Goal: Task Accomplishment & Management: Manage account settings

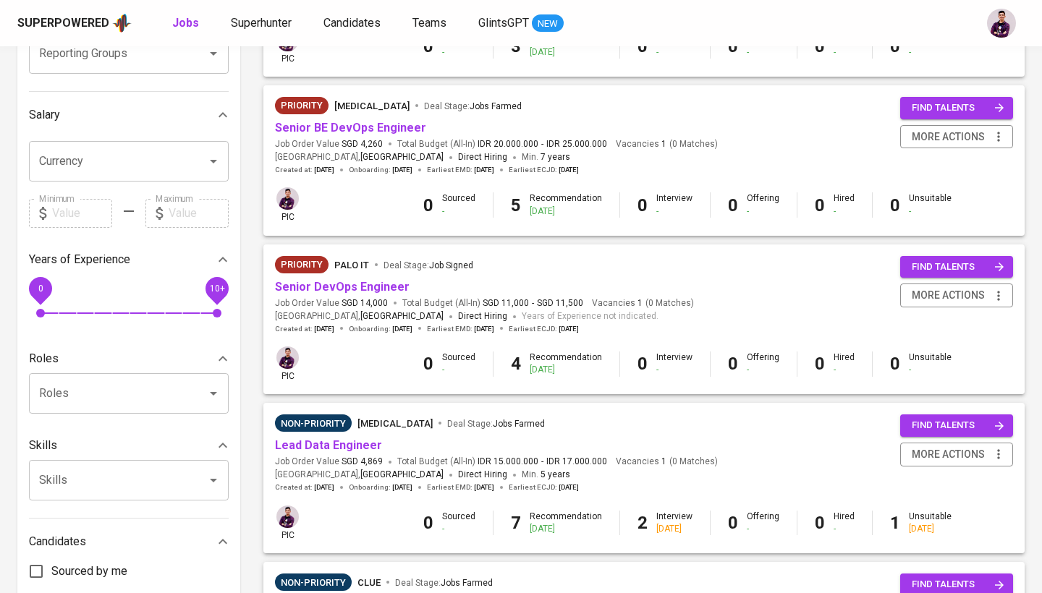
scroll to position [287, 0]
click at [385, 127] on link "Senior BE DevOps Engineer" at bounding box center [350, 127] width 151 height 14
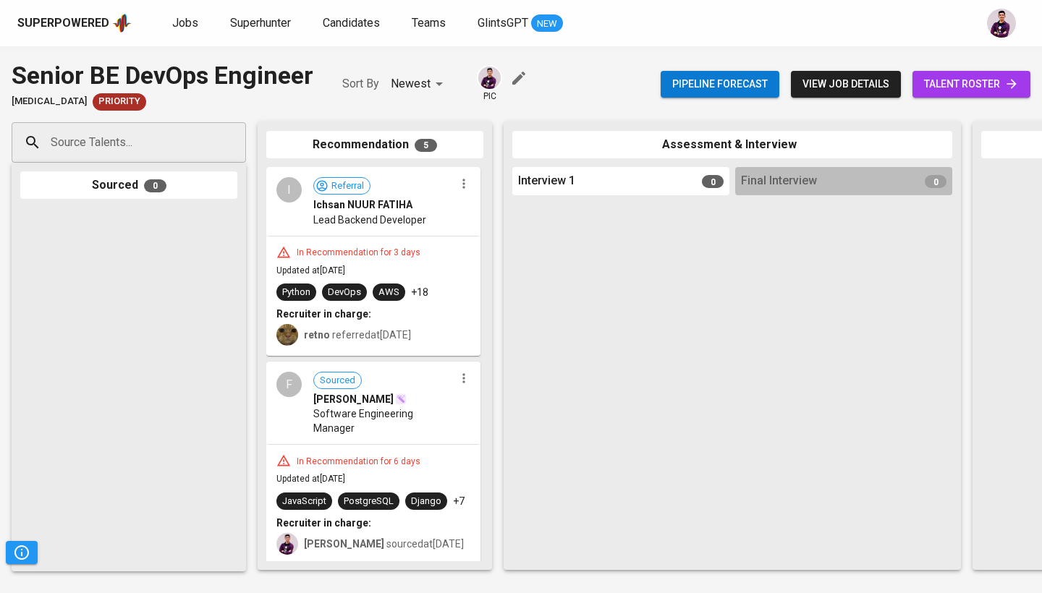
click at [968, 88] on span "talent roster" at bounding box center [971, 84] width 95 height 18
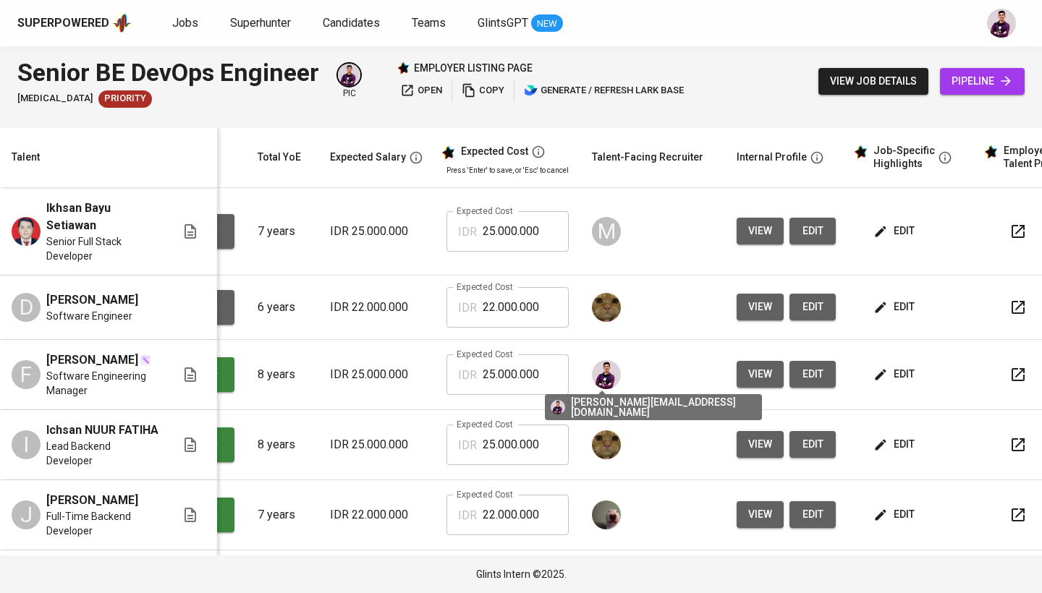
scroll to position [0, 131]
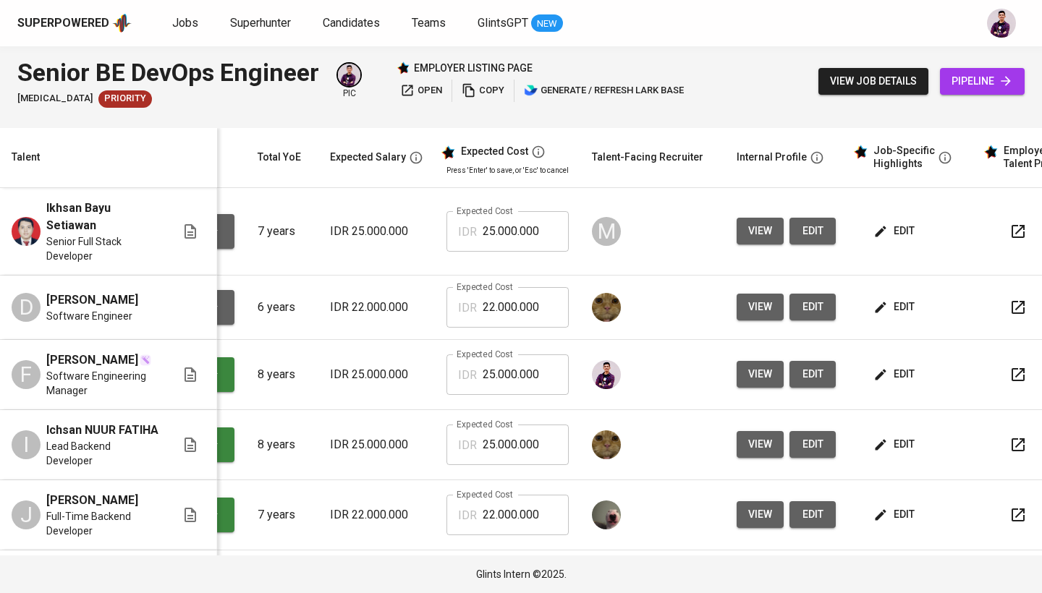
click at [892, 234] on span "edit" at bounding box center [895, 231] width 38 height 18
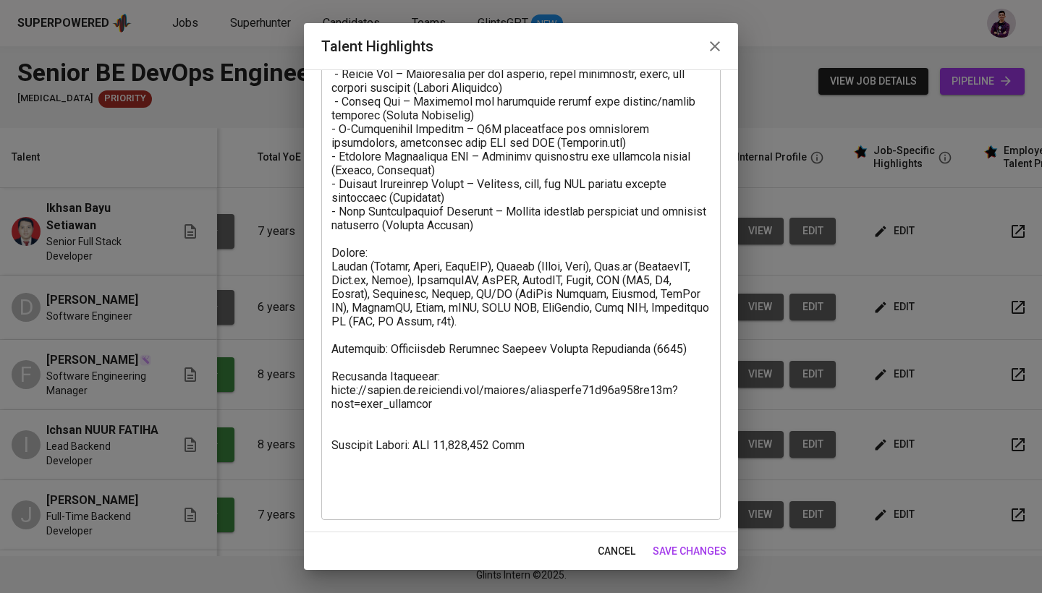
scroll to position [538, 0]
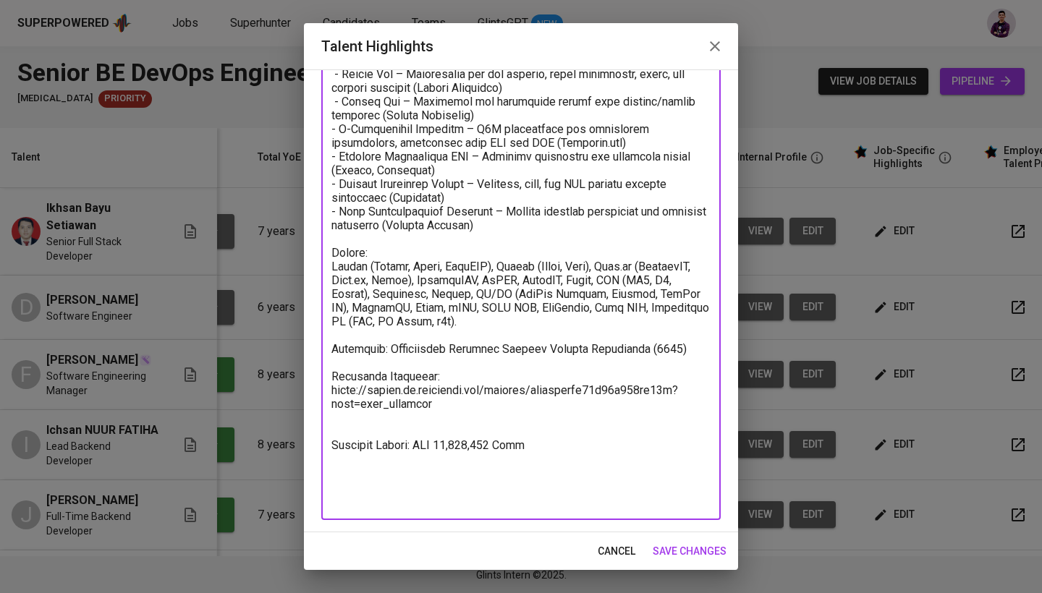
drag, startPoint x: 433, startPoint y: 410, endPoint x: 319, endPoint y: 394, distance: 114.8
click at [319, 394] on div "Enhance the Talent's profile by adding highlights relevant to this job - accomp…" at bounding box center [521, 300] width 434 height 463
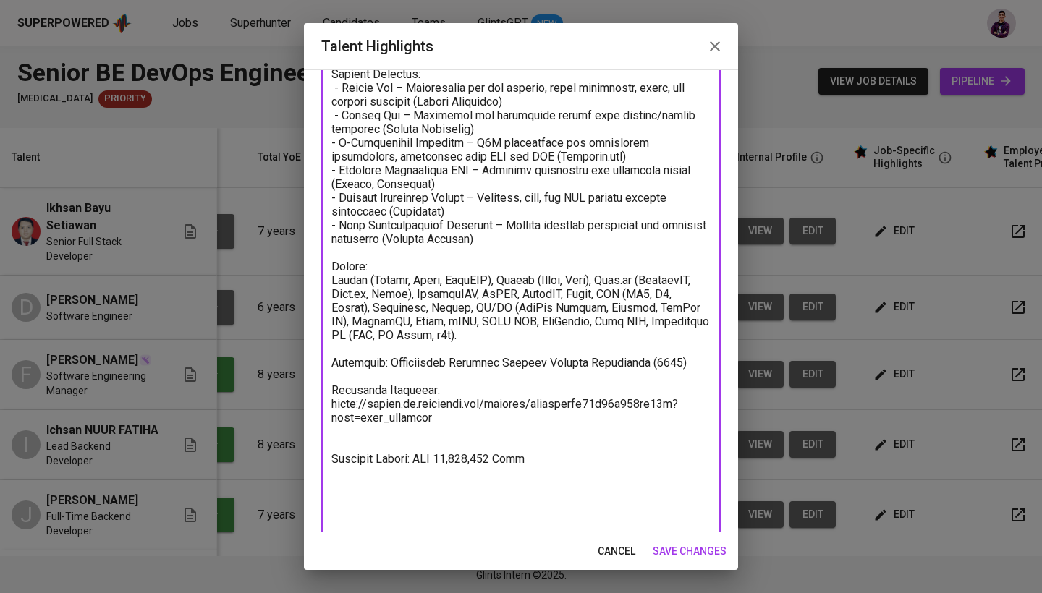
click at [394, 511] on textarea at bounding box center [520, 81] width 379 height 880
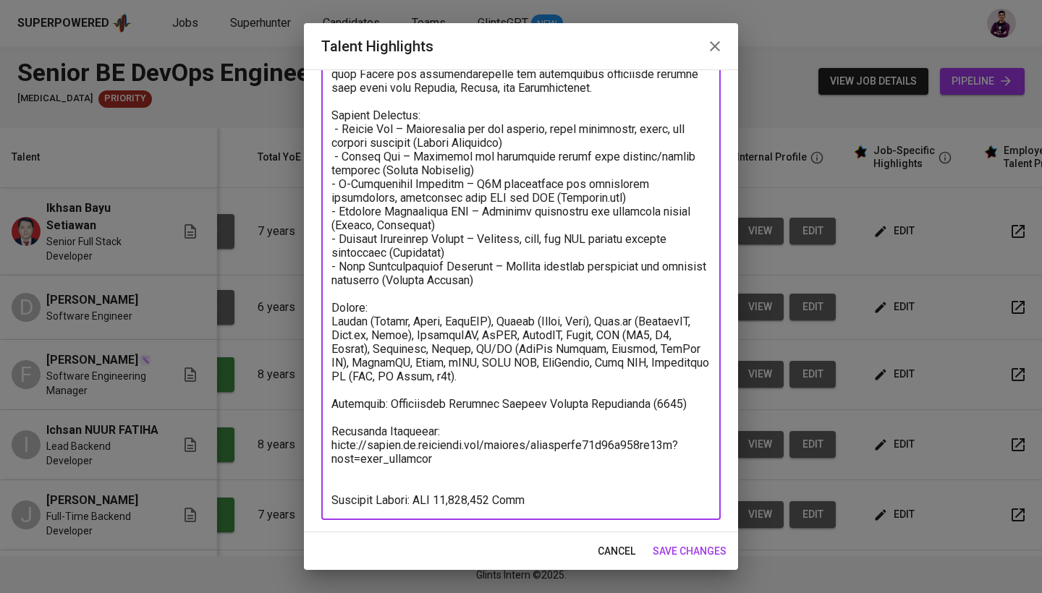
scroll to position [483, 0]
click at [373, 480] on textarea at bounding box center [520, 94] width 379 height 825
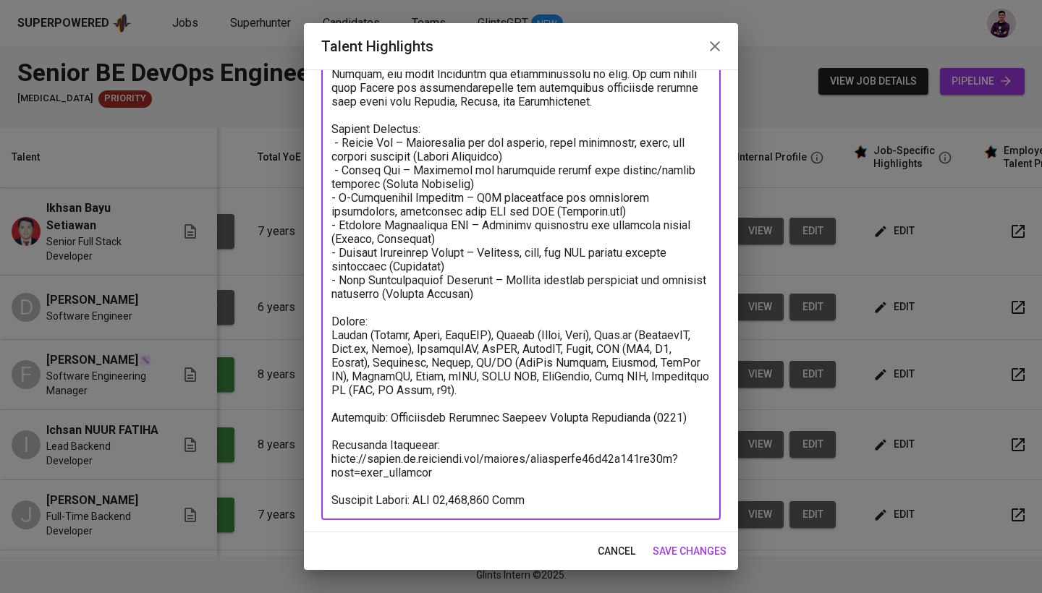
type textarea "Ikhsan is an Engineering Team Lead with more than 8 years of experience in soft…"
click at [679, 554] on span "save changes" at bounding box center [690, 552] width 74 height 18
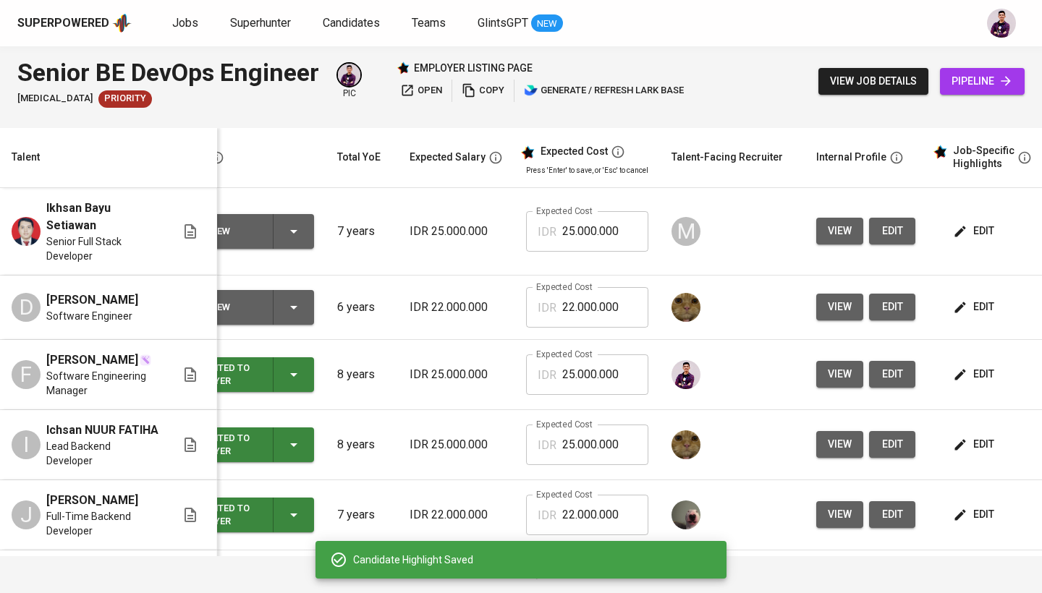
scroll to position [0, 40]
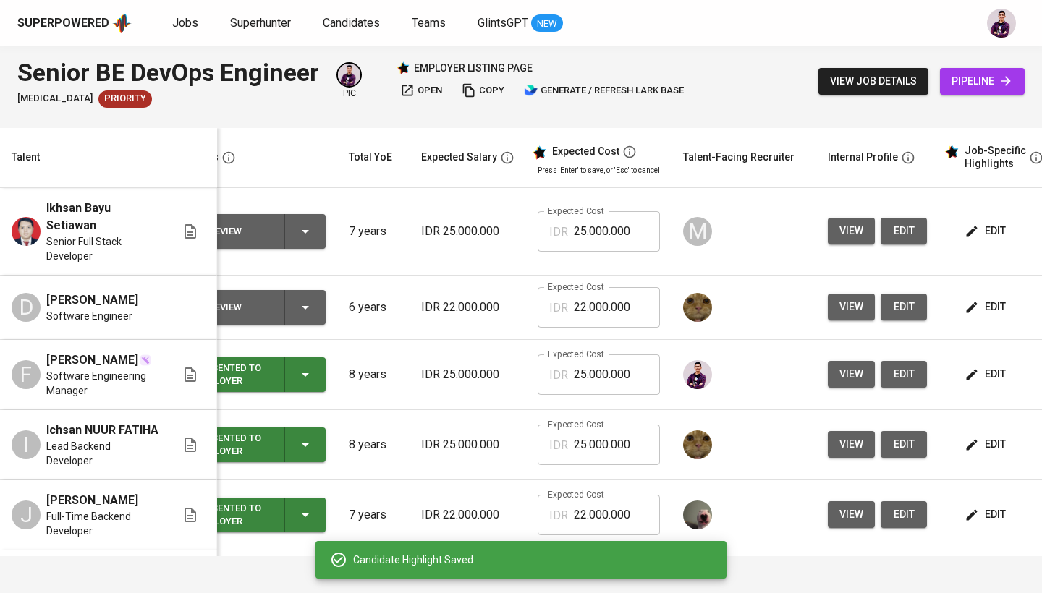
click at [320, 224] on button "To Review" at bounding box center [257, 231] width 137 height 35
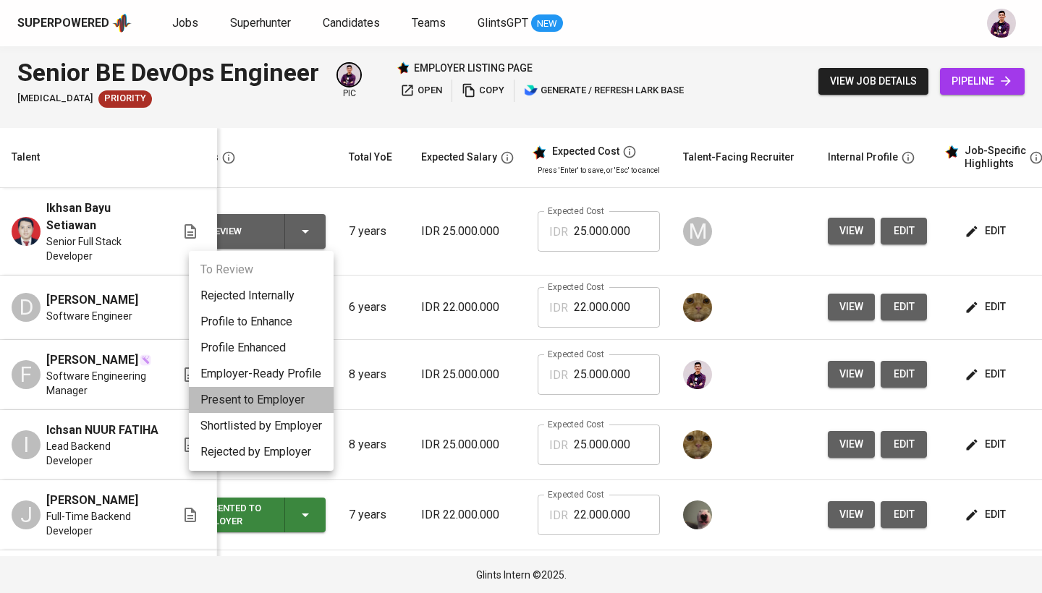
click at [282, 400] on li "Present to Employer" at bounding box center [261, 400] width 145 height 26
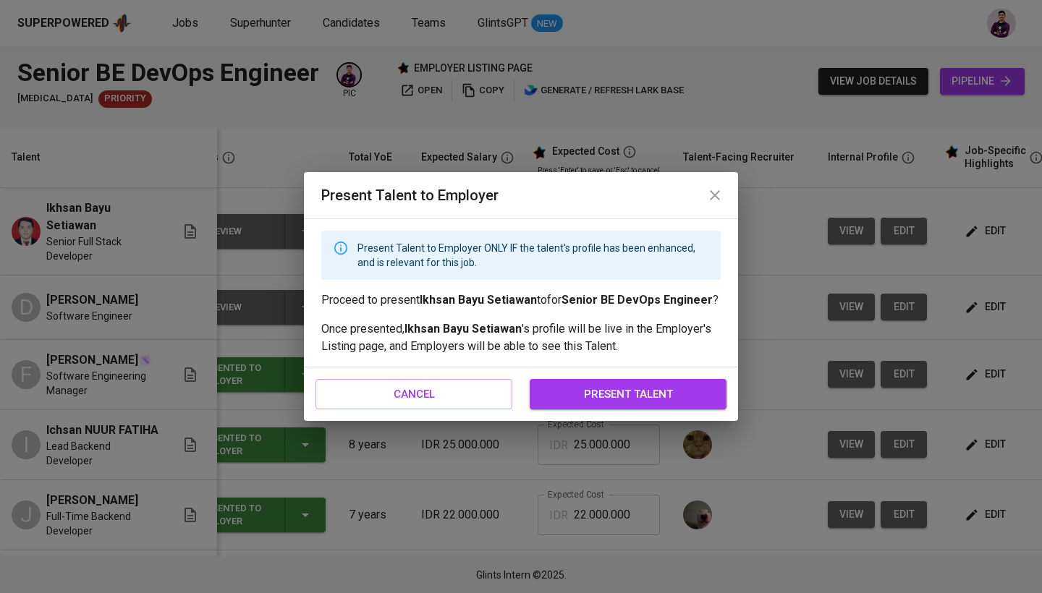
click at [577, 400] on span "present talent" at bounding box center [628, 394] width 165 height 19
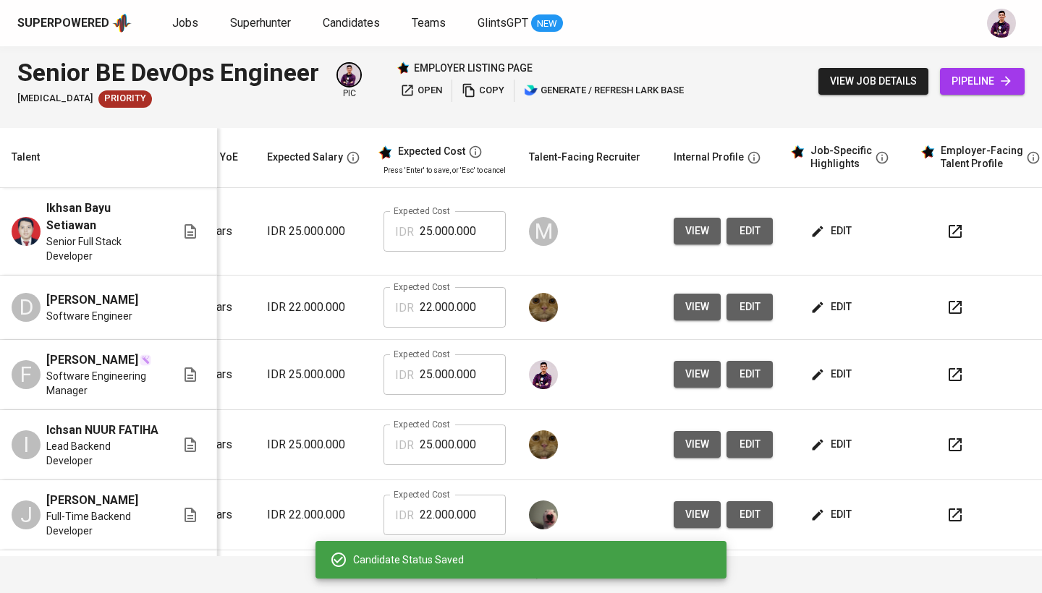
scroll to position [0, 208]
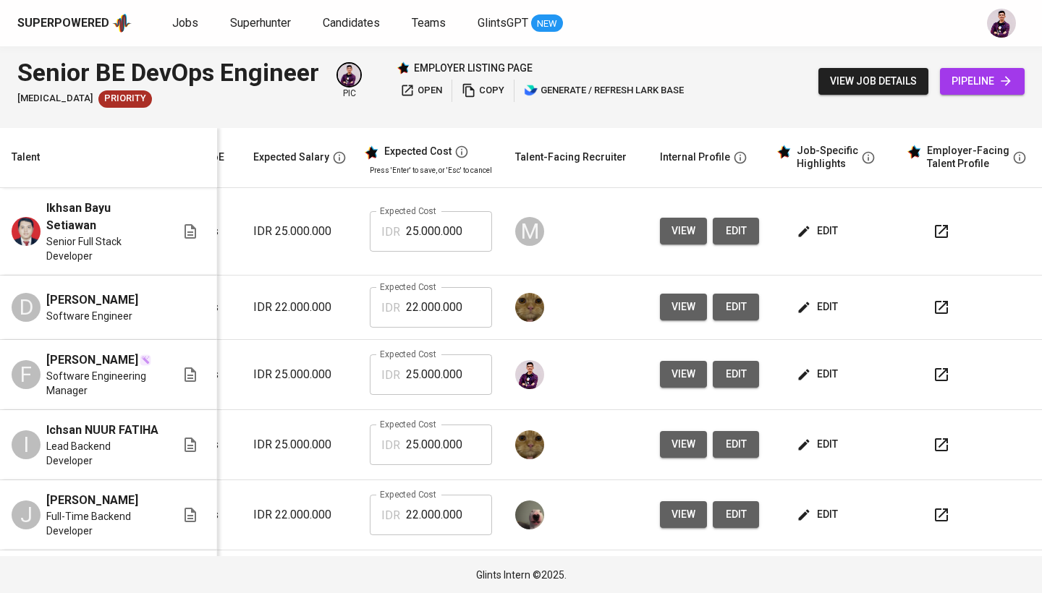
click at [943, 238] on icon "button" at bounding box center [941, 231] width 17 height 17
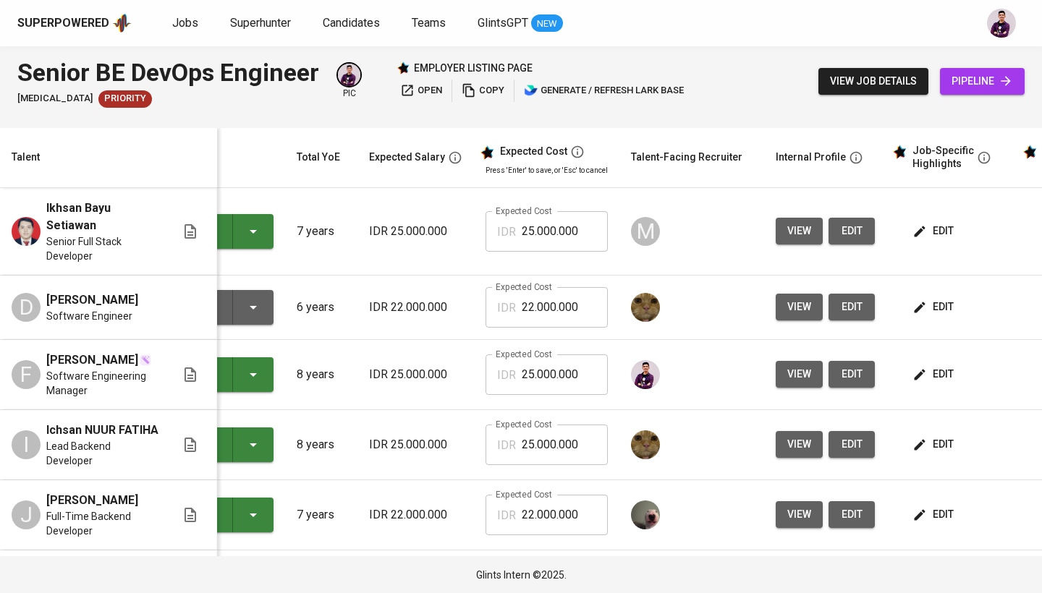
scroll to position [0, 145]
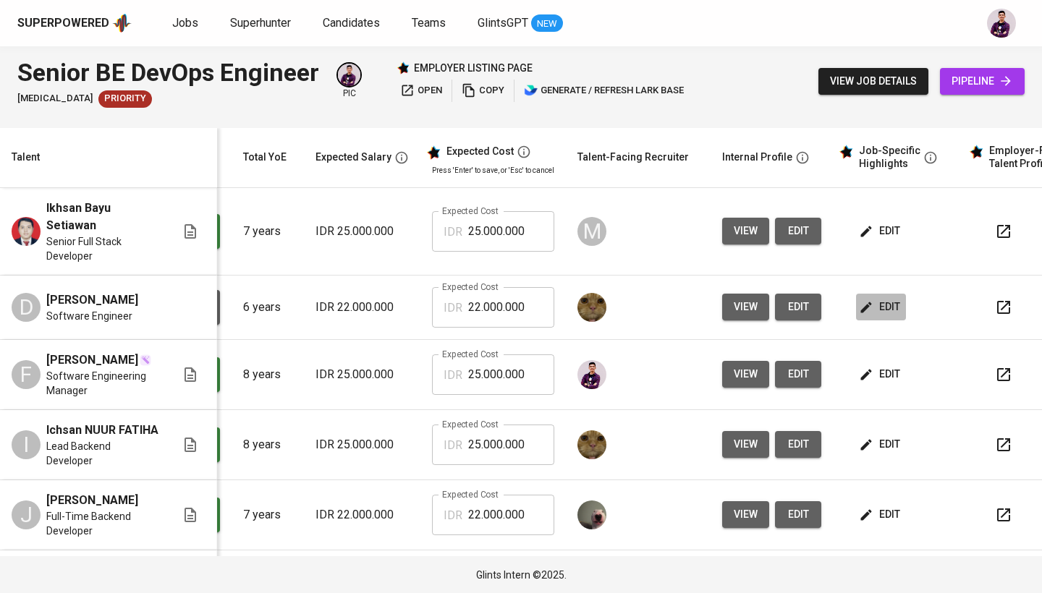
click at [882, 310] on span "edit" at bounding box center [881, 307] width 38 height 18
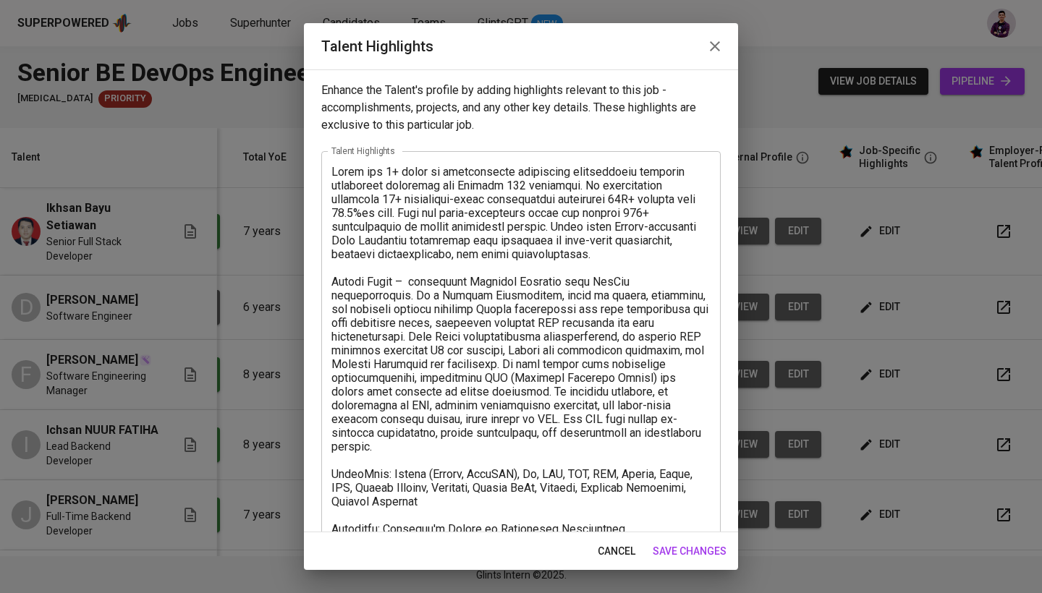
scroll to position [-1, 0]
click at [625, 543] on span "cancel" at bounding box center [617, 552] width 38 height 18
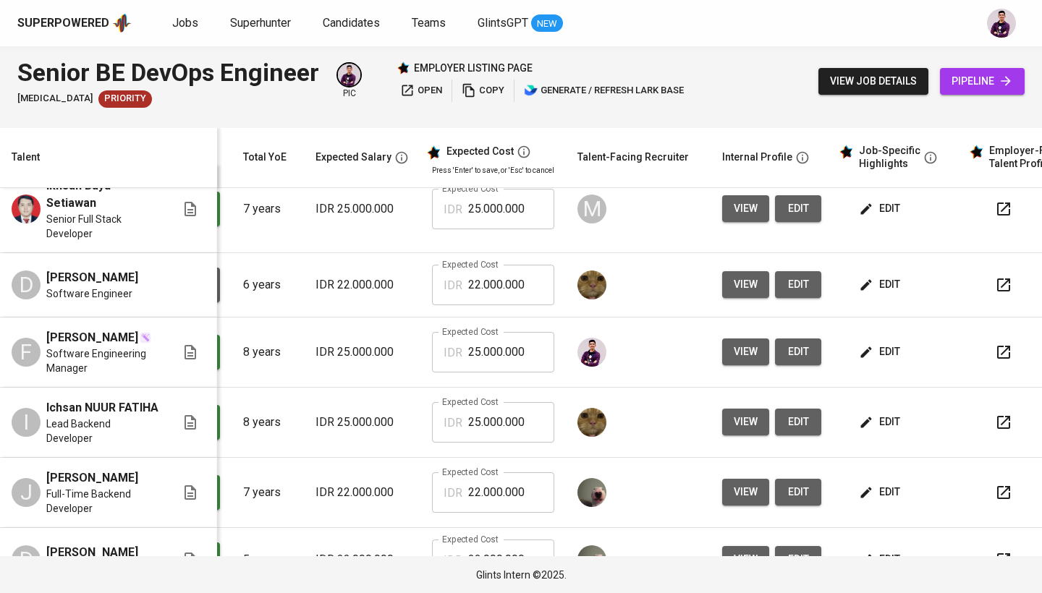
click at [876, 284] on span "edit" at bounding box center [881, 285] width 38 height 18
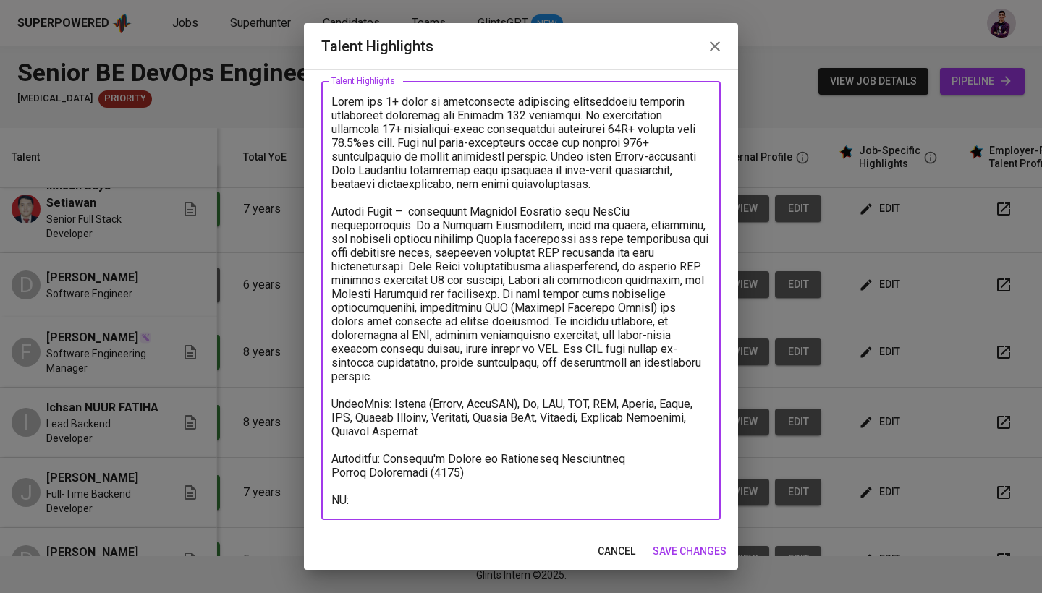
drag, startPoint x: 435, startPoint y: 498, endPoint x: 372, endPoint y: 485, distance: 64.3
click at [372, 485] on textarea at bounding box center [520, 301] width 379 height 413
click at [346, 485] on textarea at bounding box center [520, 301] width 379 height 413
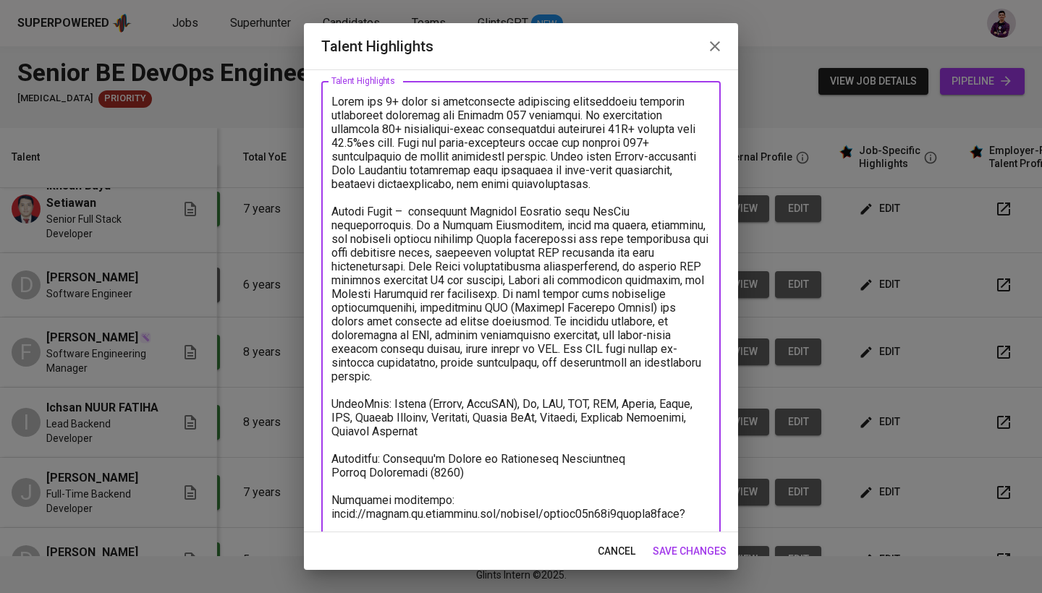
click at [459, 520] on textarea at bounding box center [520, 308] width 379 height 426
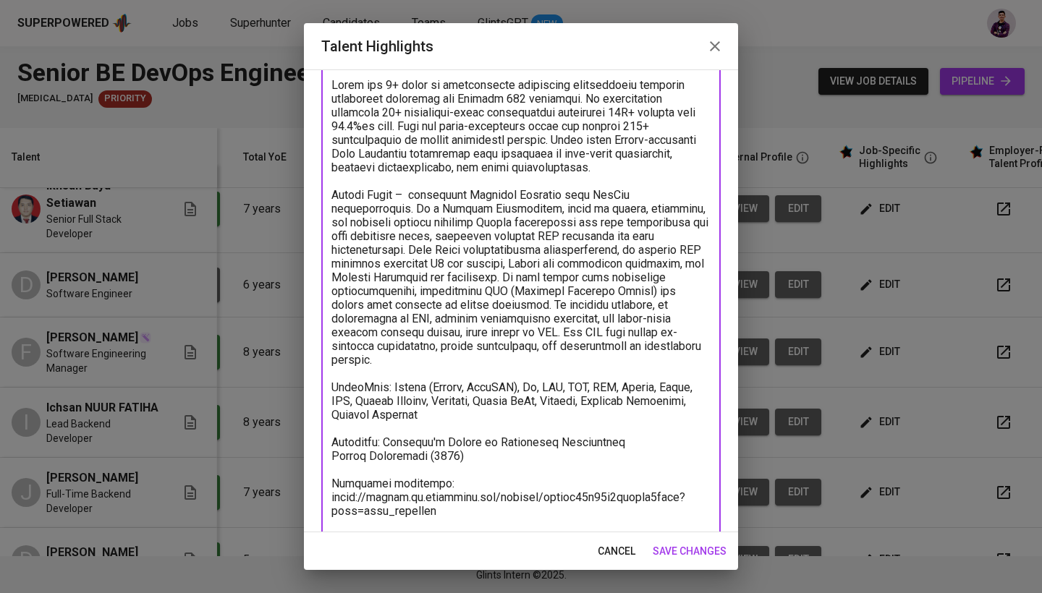
type textarea "Dicky has 6+ years of professional experience architecting scalable enterprise …"
click at [686, 557] on span "save changes" at bounding box center [690, 552] width 74 height 18
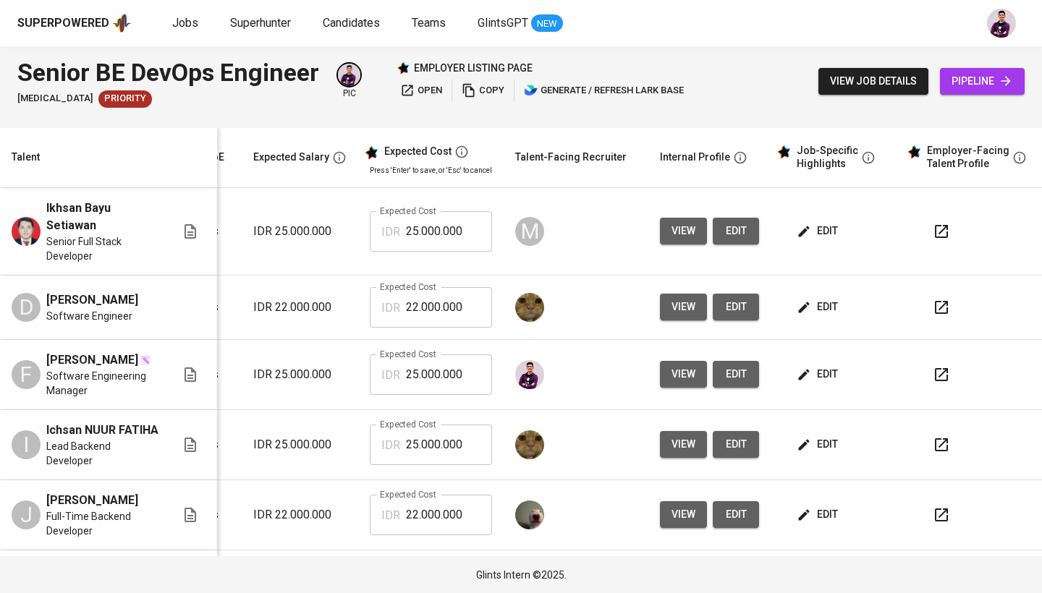
scroll to position [0, 208]
click at [939, 305] on icon "button" at bounding box center [941, 307] width 13 height 13
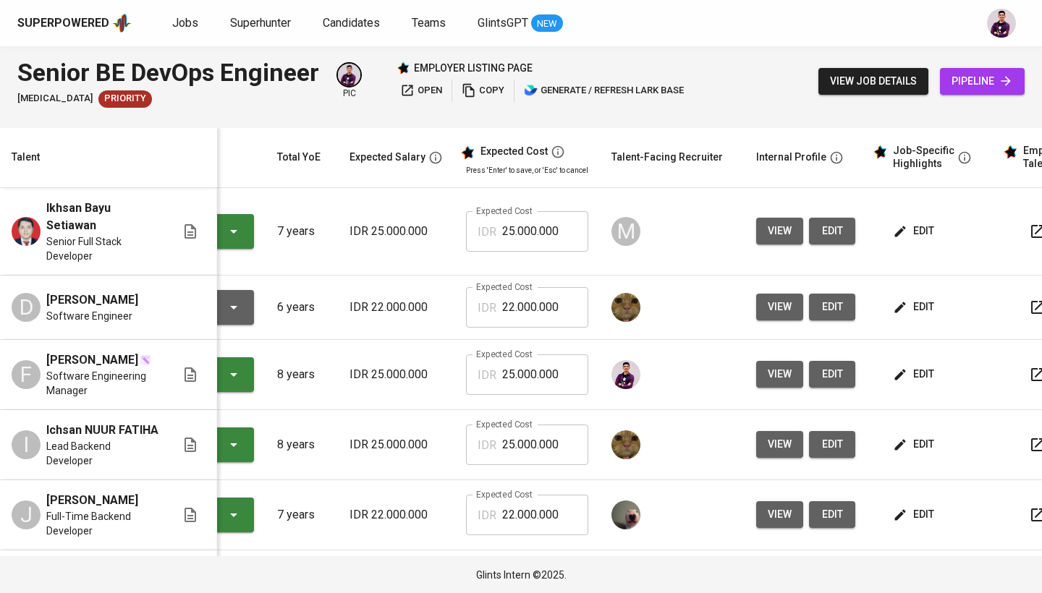
scroll to position [0, 0]
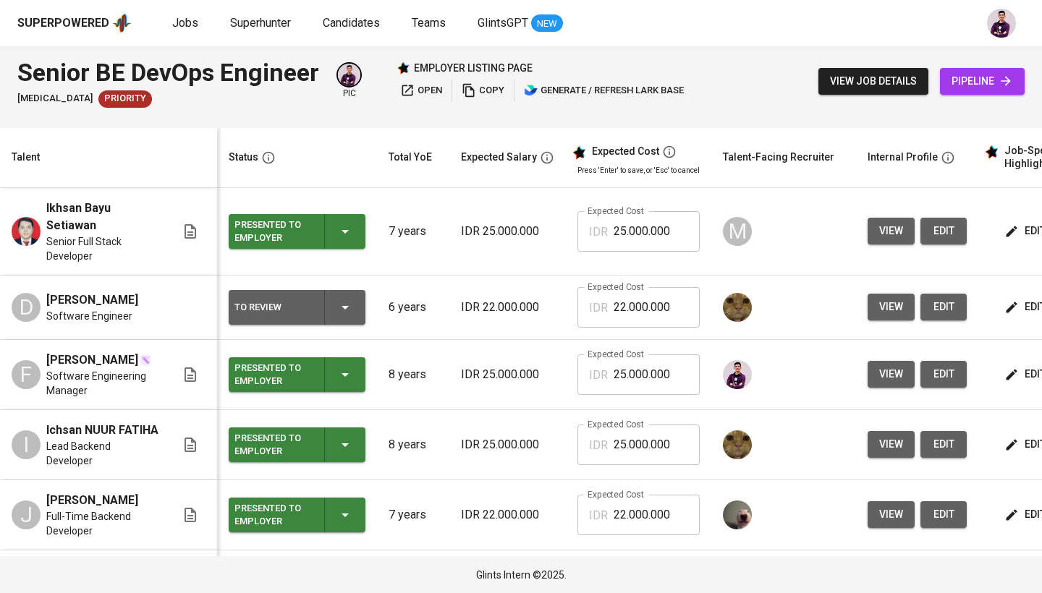
click at [351, 305] on icon "button" at bounding box center [345, 307] width 17 height 17
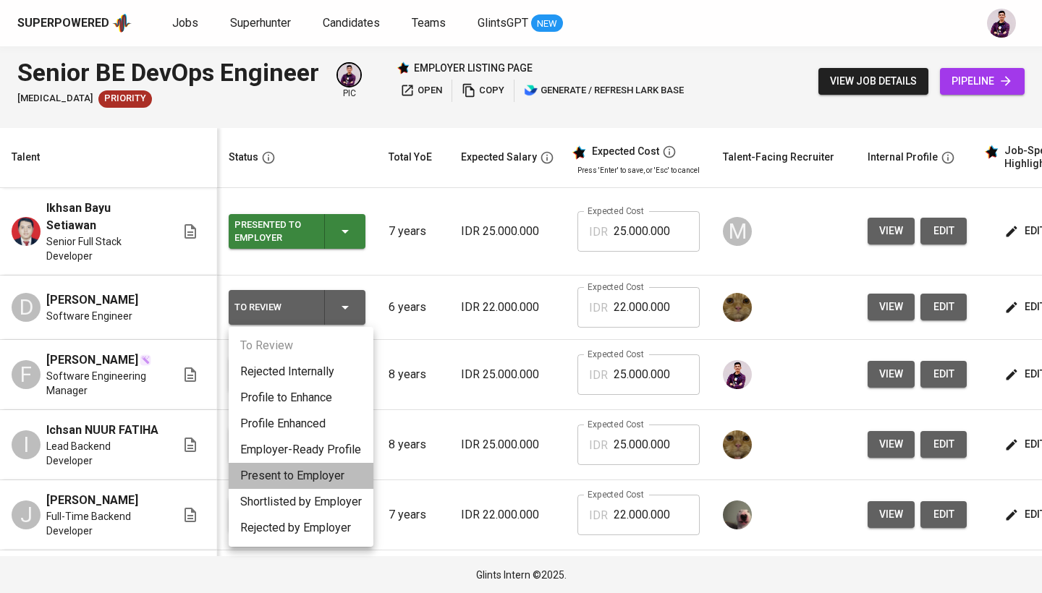
click at [323, 486] on li "Present to Employer" at bounding box center [301, 476] width 145 height 26
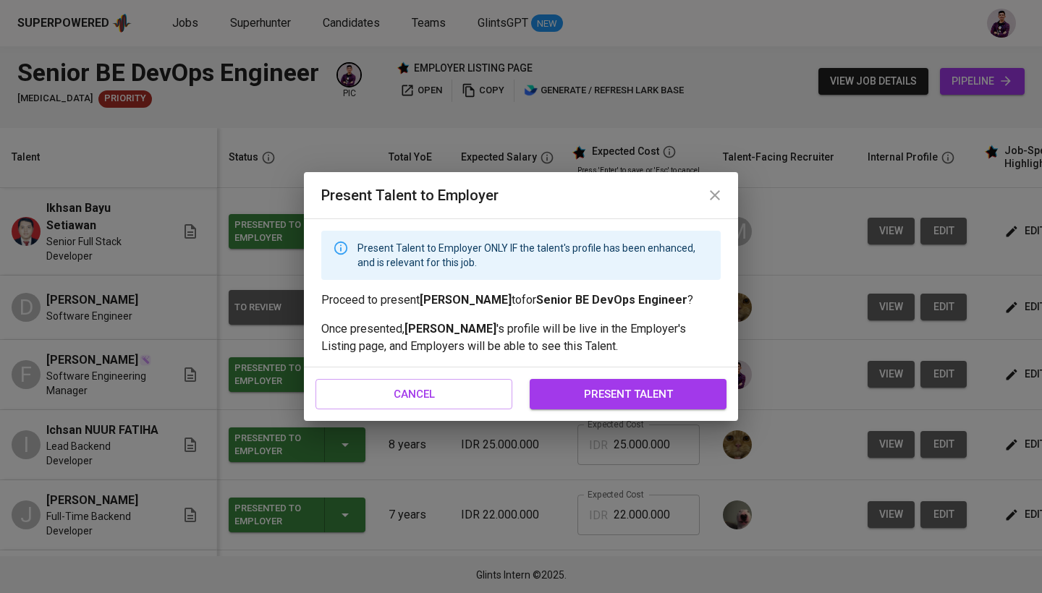
click at [612, 389] on span "present talent" at bounding box center [628, 394] width 165 height 19
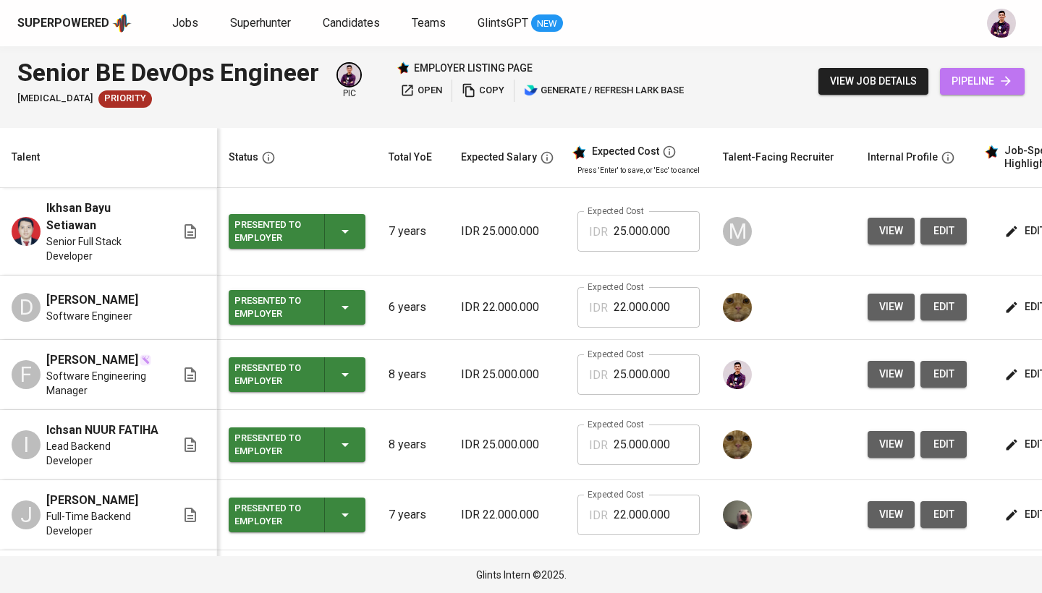
click at [990, 86] on span "pipeline" at bounding box center [983, 81] width 62 height 18
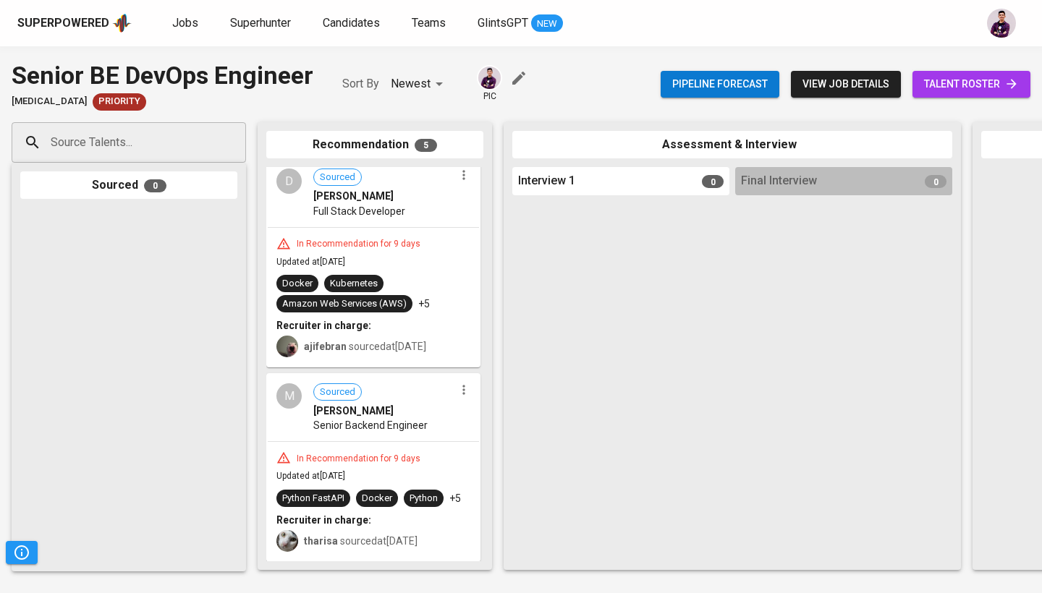
scroll to position [586, 0]
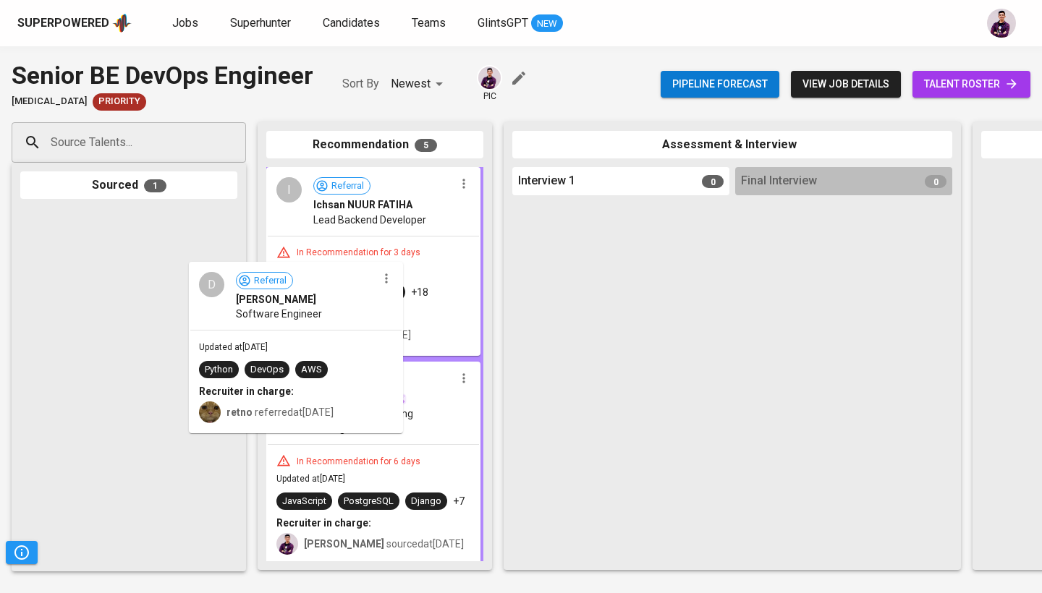
drag, startPoint x: 169, startPoint y: 292, endPoint x: 350, endPoint y: 352, distance: 190.6
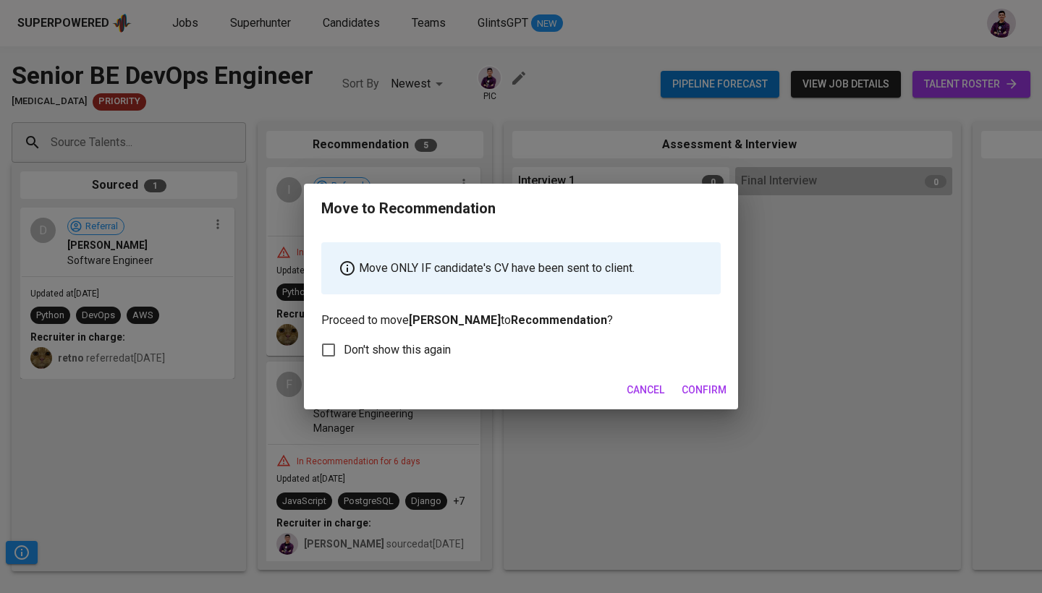
click at [712, 389] on span "Confirm" at bounding box center [704, 390] width 45 height 18
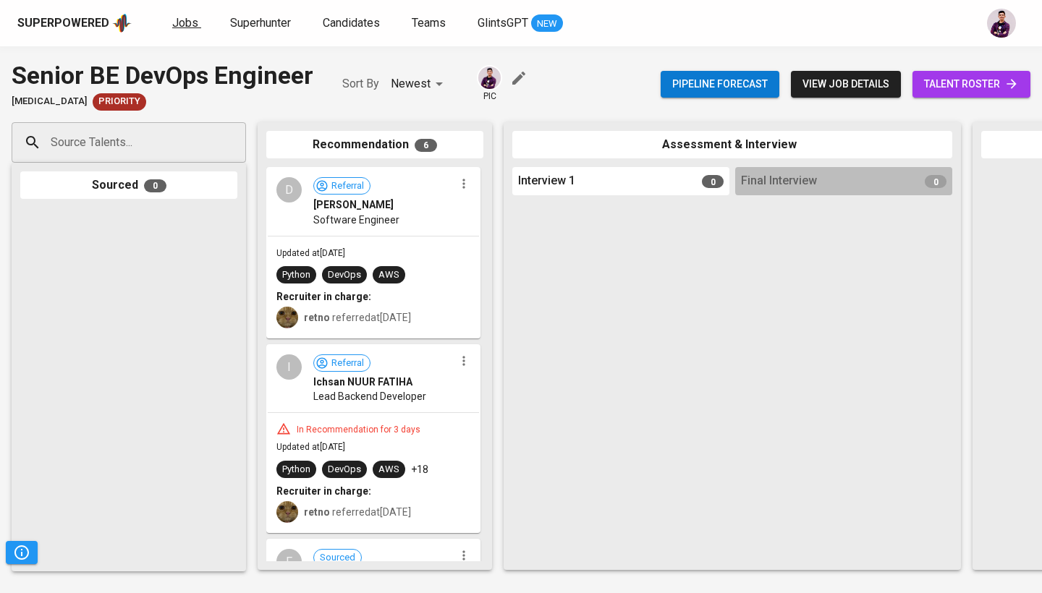
click at [179, 24] on span "Jobs" at bounding box center [185, 23] width 26 height 14
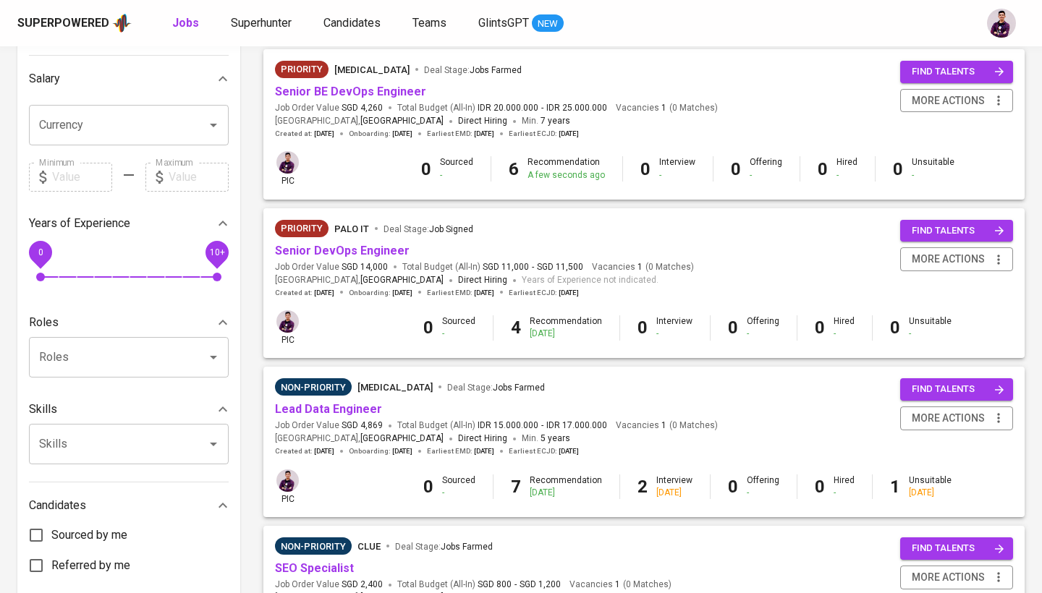
scroll to position [412, 0]
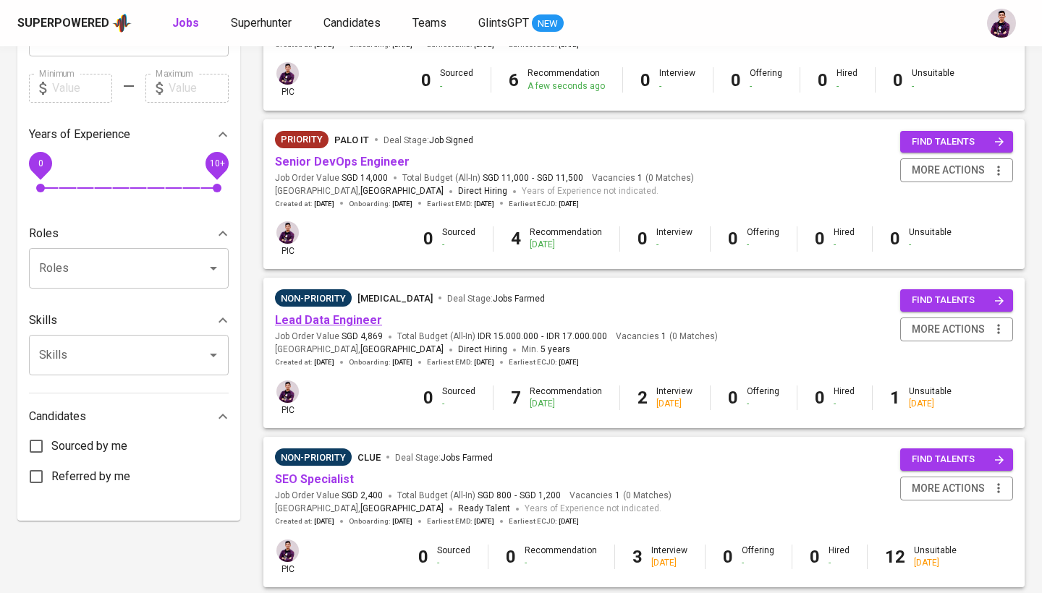
click at [350, 313] on link "Lead Data Engineer" at bounding box center [328, 320] width 107 height 14
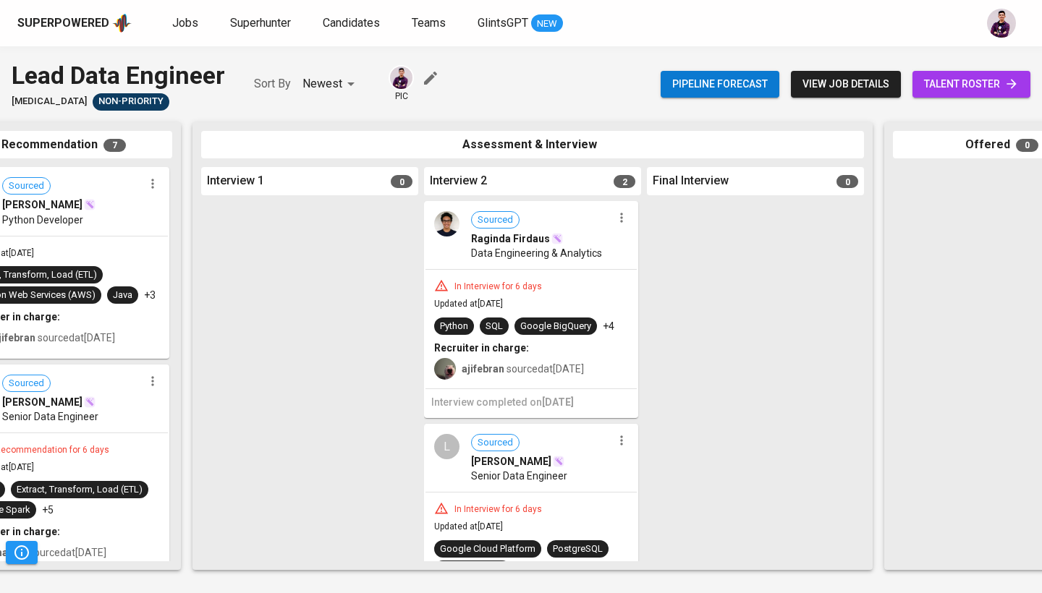
scroll to position [0, 328]
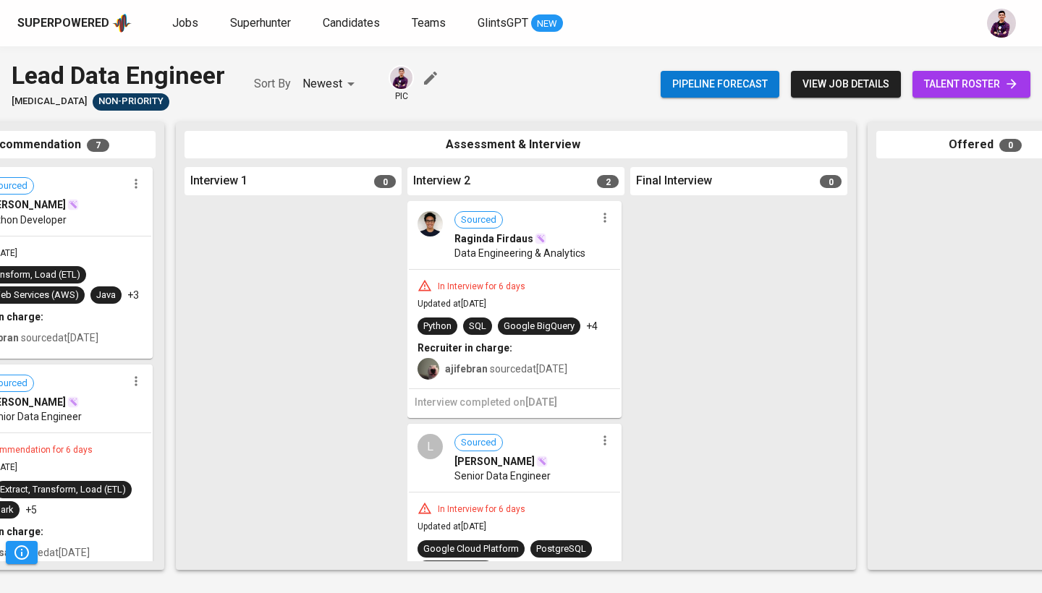
click at [607, 224] on div at bounding box center [605, 217] width 19 height 19
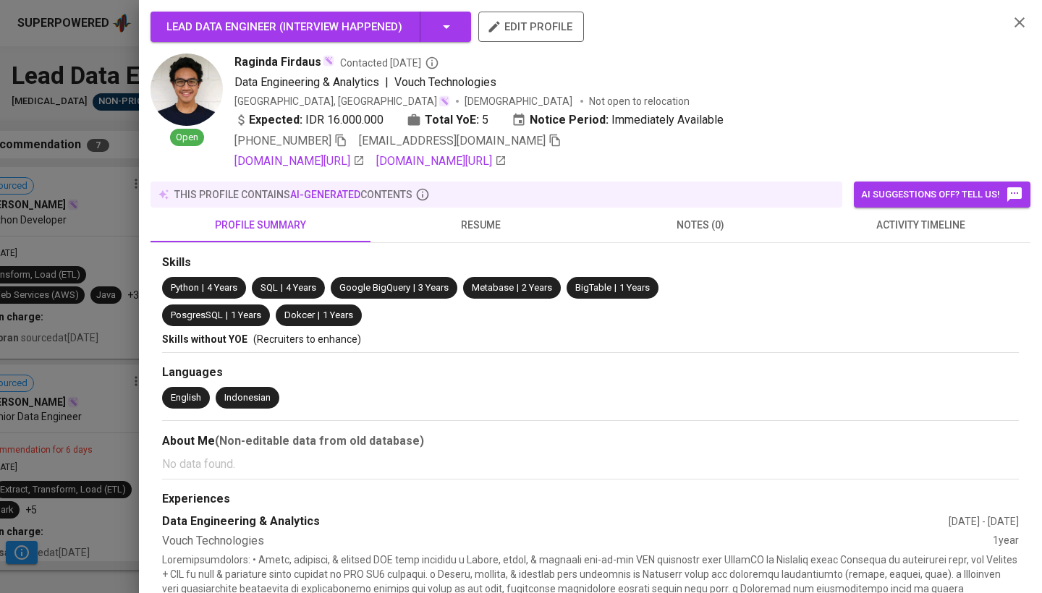
click at [129, 196] on div at bounding box center [521, 296] width 1042 height 593
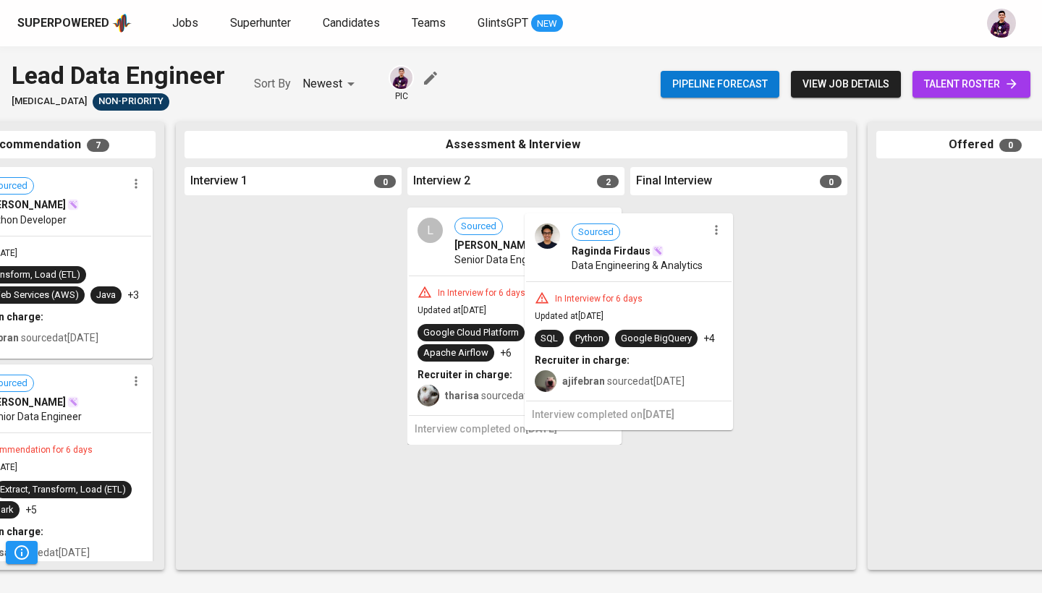
drag, startPoint x: 535, startPoint y: 223, endPoint x: 714, endPoint y: 240, distance: 180.3
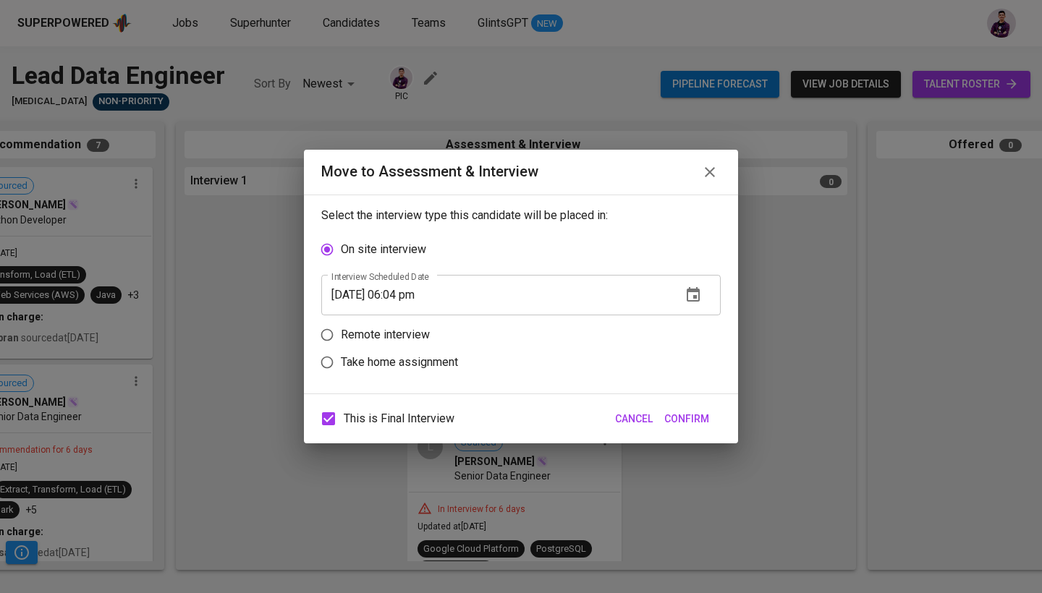
click at [554, 330] on label "Remote interview" at bounding box center [511, 335] width 396 height 28
click at [341, 330] on input "Remote interview" at bounding box center [327, 335] width 28 height 28
radio input "true"
click at [689, 319] on icon "button" at bounding box center [693, 322] width 13 height 14
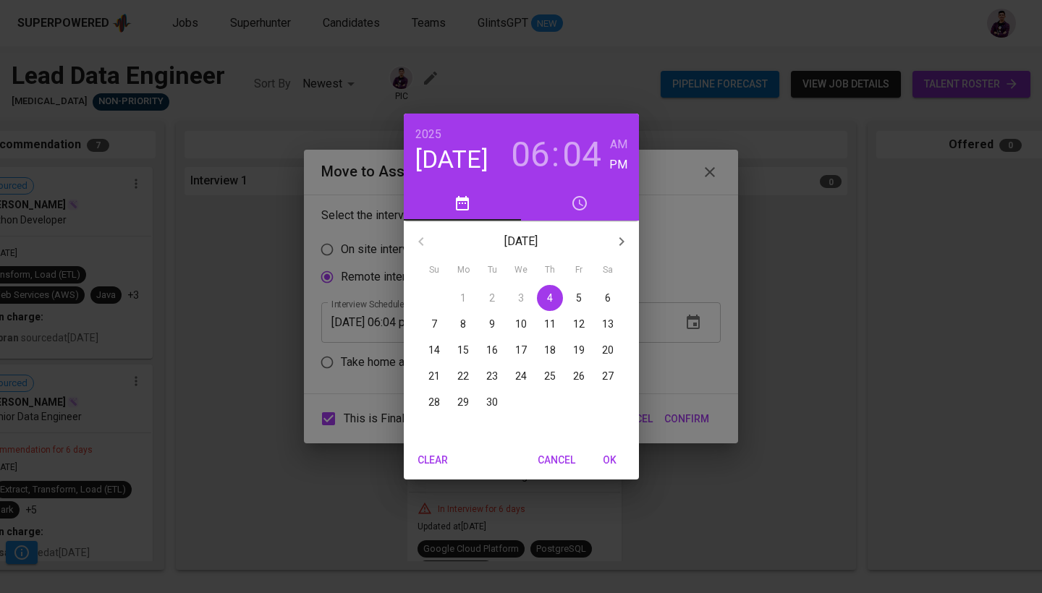
click at [483, 321] on span "9" at bounding box center [492, 324] width 26 height 14
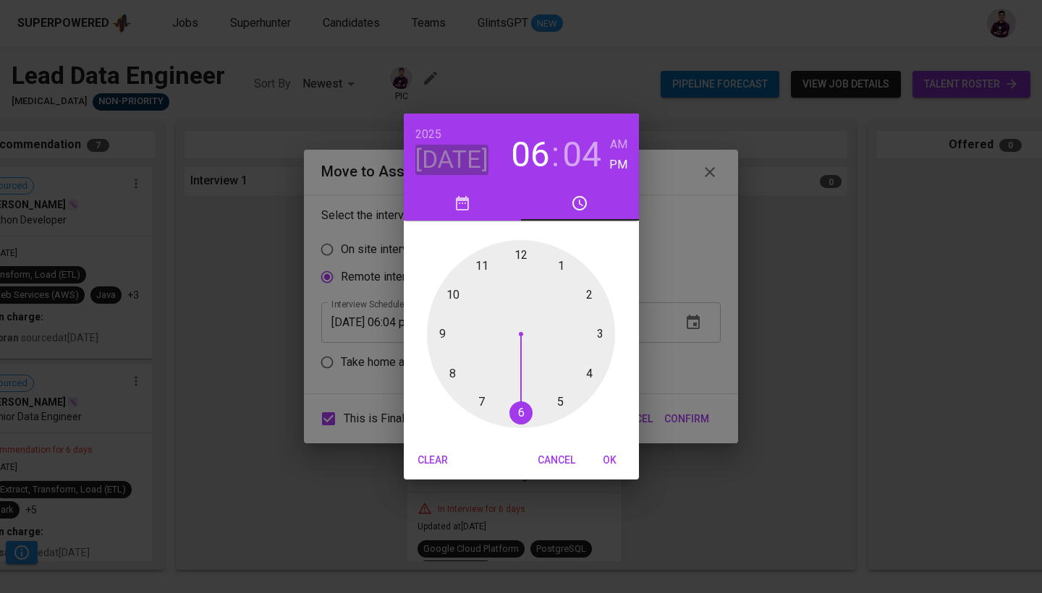
click at [470, 163] on h4 "[DATE]" at bounding box center [451, 160] width 73 height 30
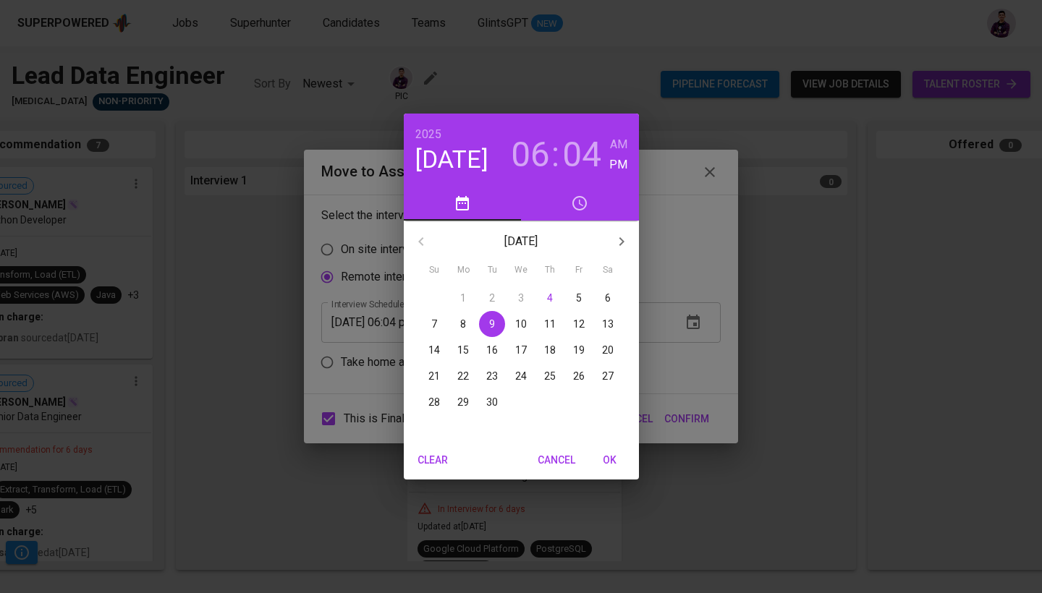
click at [459, 320] on span "8" at bounding box center [463, 324] width 26 height 14
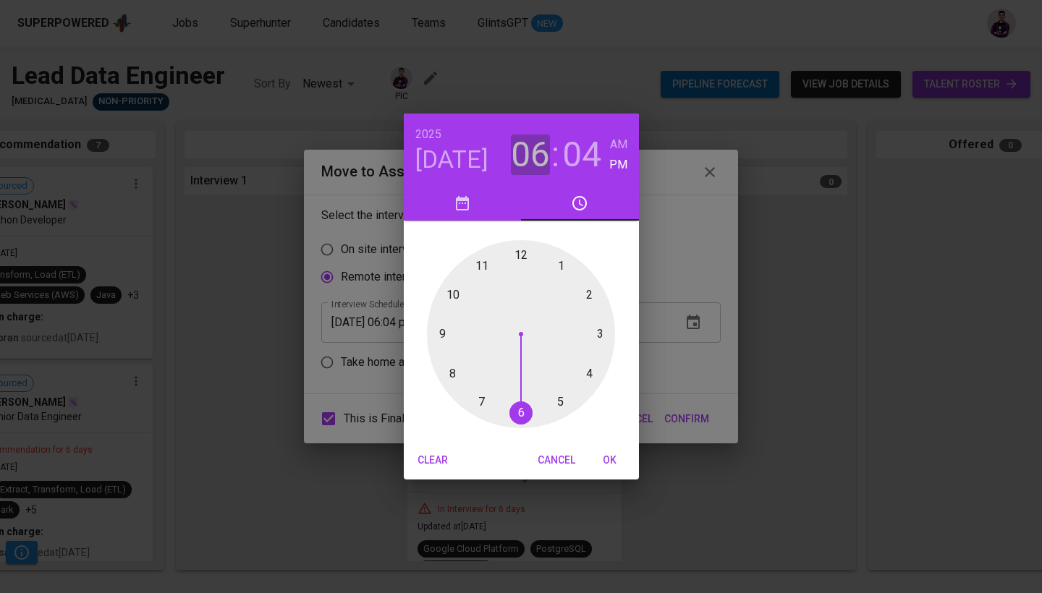
click at [546, 154] on h3 "06" at bounding box center [530, 155] width 39 height 41
drag, startPoint x: 520, startPoint y: 412, endPoint x: 588, endPoint y: 386, distance: 71.9
click at [588, 386] on div at bounding box center [521, 334] width 188 height 188
drag, startPoint x: 547, startPoint y: 266, endPoint x: 519, endPoint y: 263, distance: 28.4
click at [519, 263] on div at bounding box center [521, 334] width 188 height 188
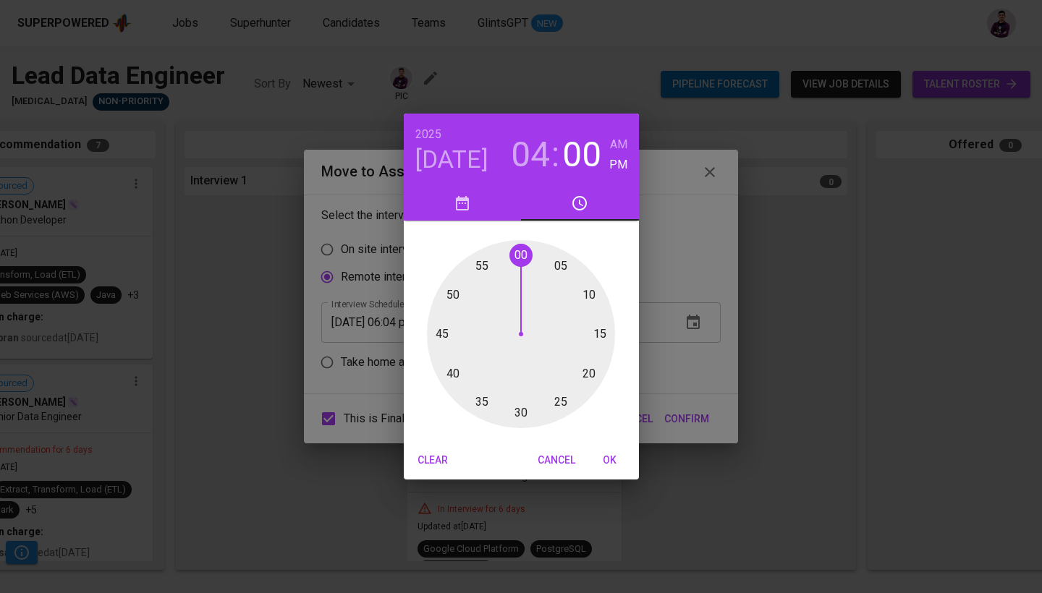
type input "[DATE] 04:00 pm"
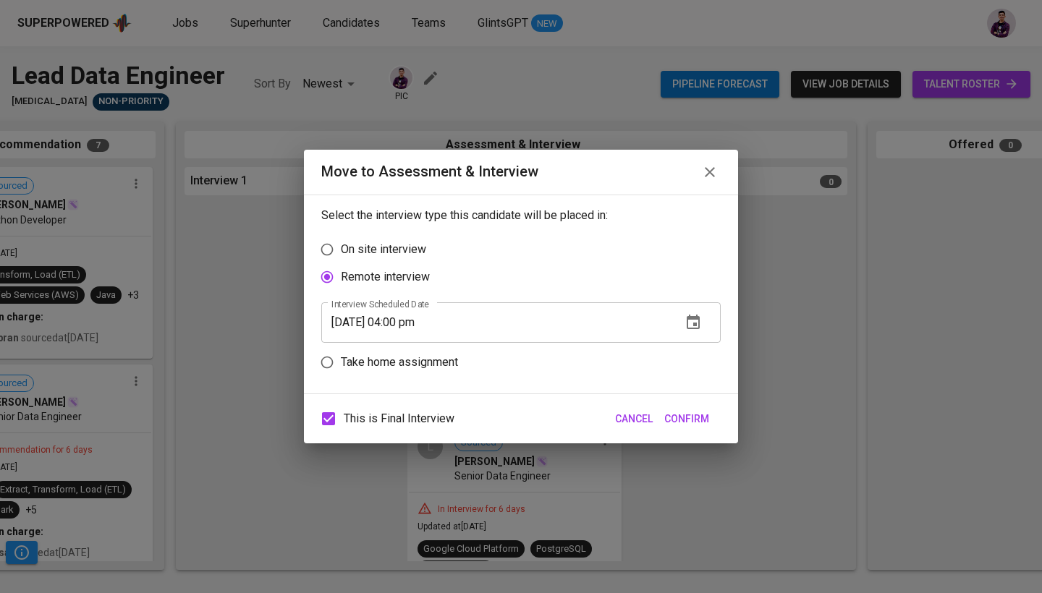
click at [695, 413] on span "Confirm" at bounding box center [686, 419] width 45 height 18
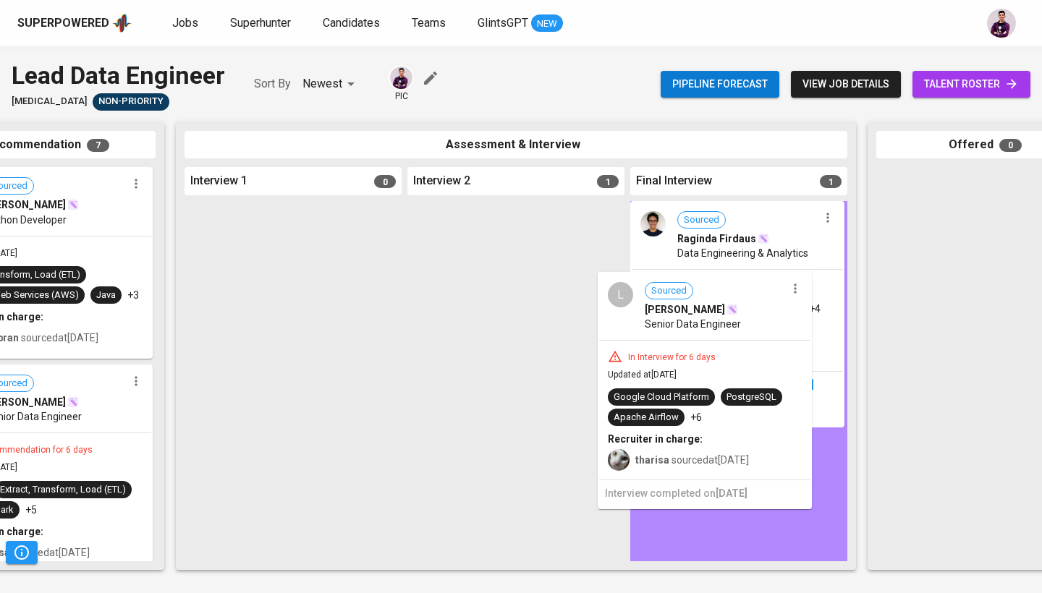
drag, startPoint x: 469, startPoint y: 309, endPoint x: 671, endPoint y: 384, distance: 215.2
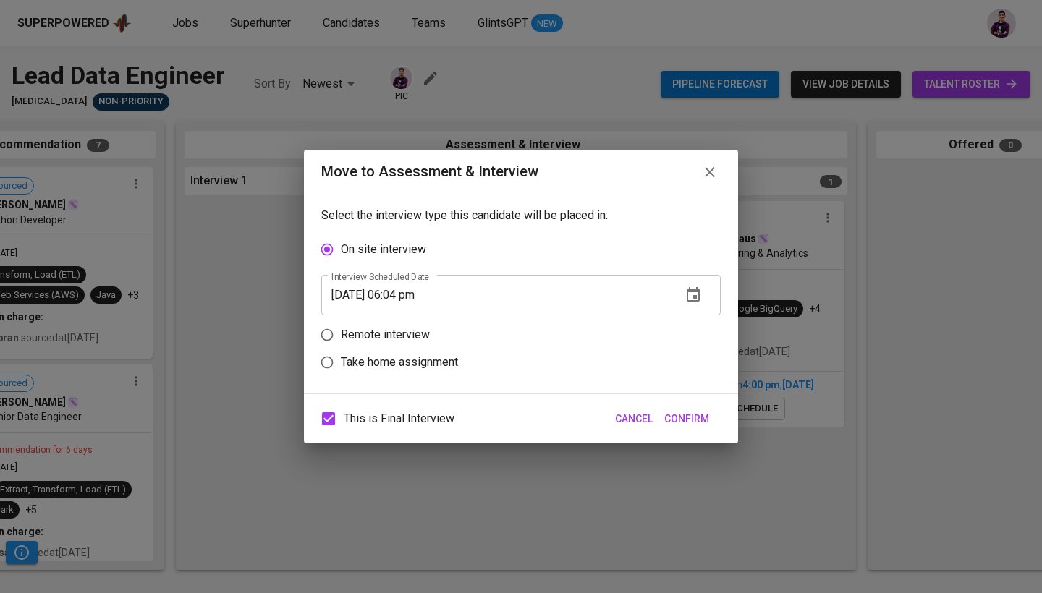
click at [384, 342] on p "Remote interview" at bounding box center [385, 334] width 89 height 17
click at [341, 342] on input "Remote interview" at bounding box center [327, 335] width 28 height 28
radio input "true"
click at [687, 326] on icon "button" at bounding box center [693, 322] width 17 height 17
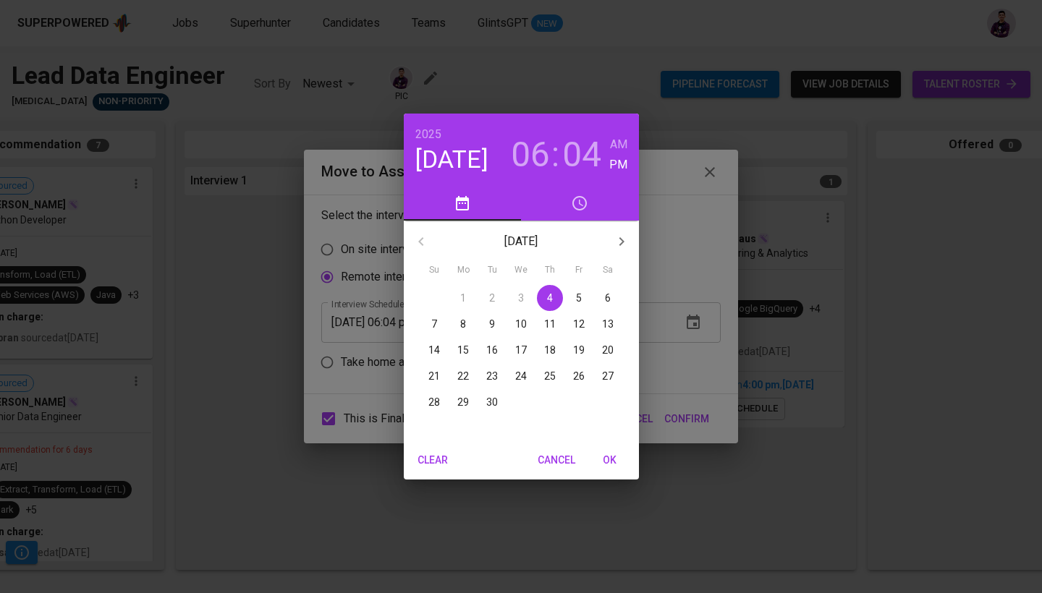
click at [491, 326] on p "9" at bounding box center [492, 324] width 6 height 14
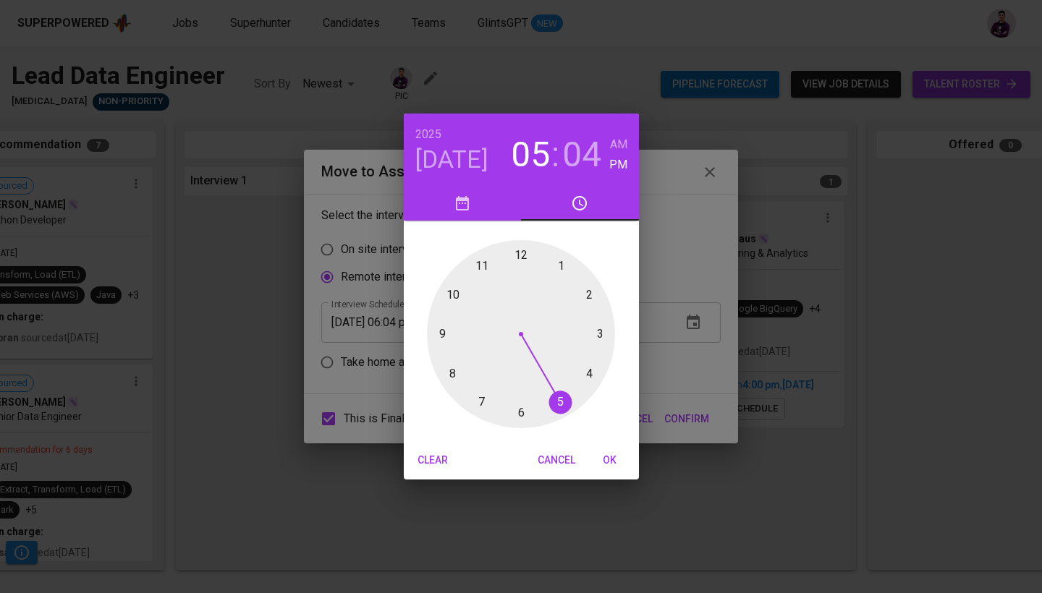
drag, startPoint x: 523, startPoint y: 403, endPoint x: 551, endPoint y: 404, distance: 29.0
click at [551, 404] on div at bounding box center [521, 334] width 188 height 188
drag, startPoint x: 554, startPoint y: 257, endPoint x: 523, endPoint y: 382, distance: 128.8
click at [523, 382] on div at bounding box center [521, 334] width 188 height 188
type input "[DATE] 05:30 pm"
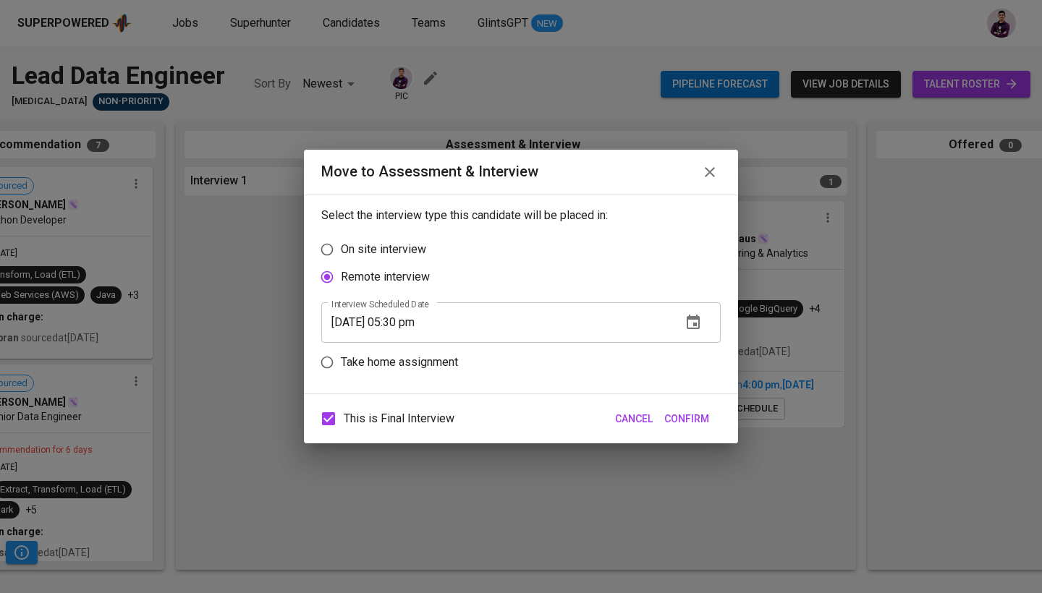
click at [688, 413] on span "Confirm" at bounding box center [686, 419] width 45 height 18
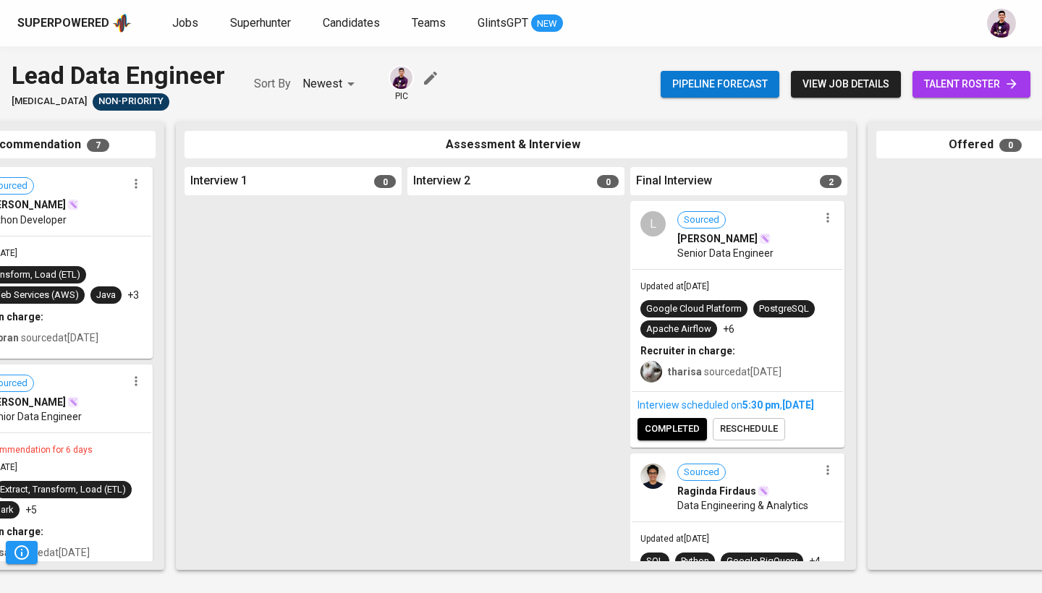
click at [656, 229] on div "L" at bounding box center [652, 223] width 25 height 25
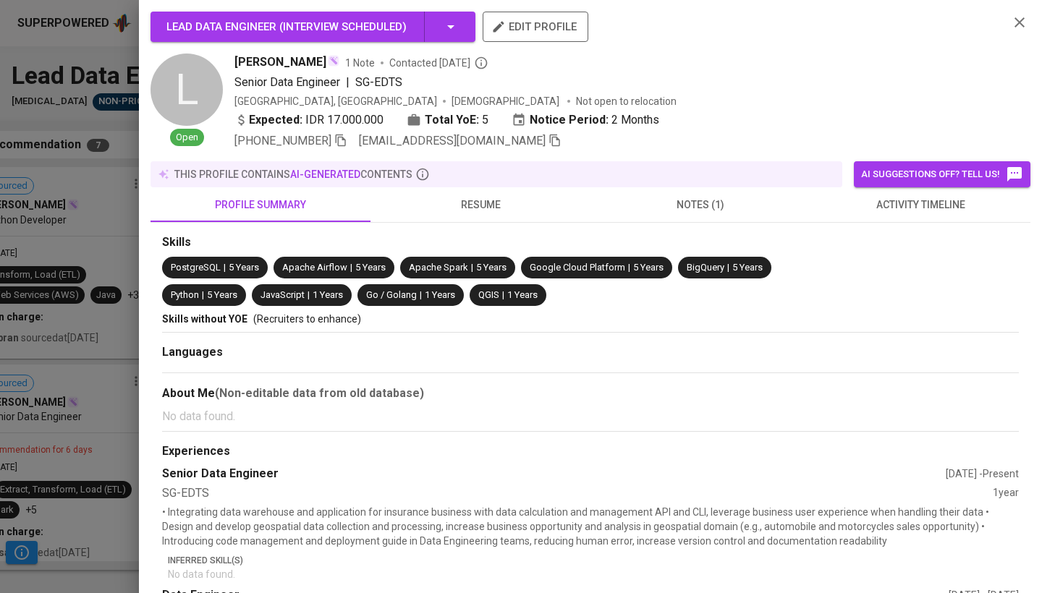
click at [871, 202] on span "activity timeline" at bounding box center [920, 205] width 203 height 18
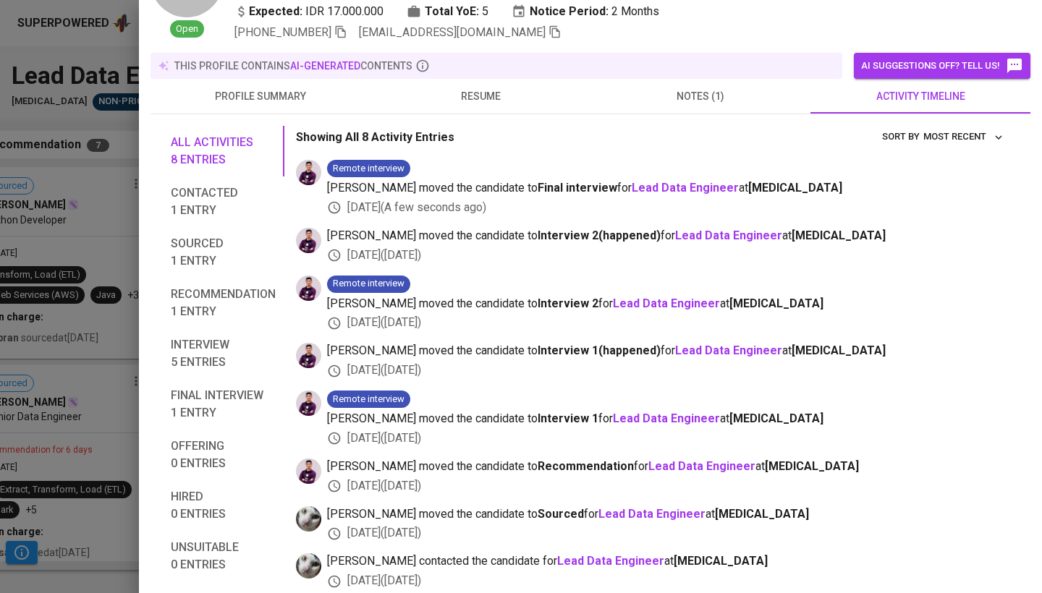
scroll to position [0, 0]
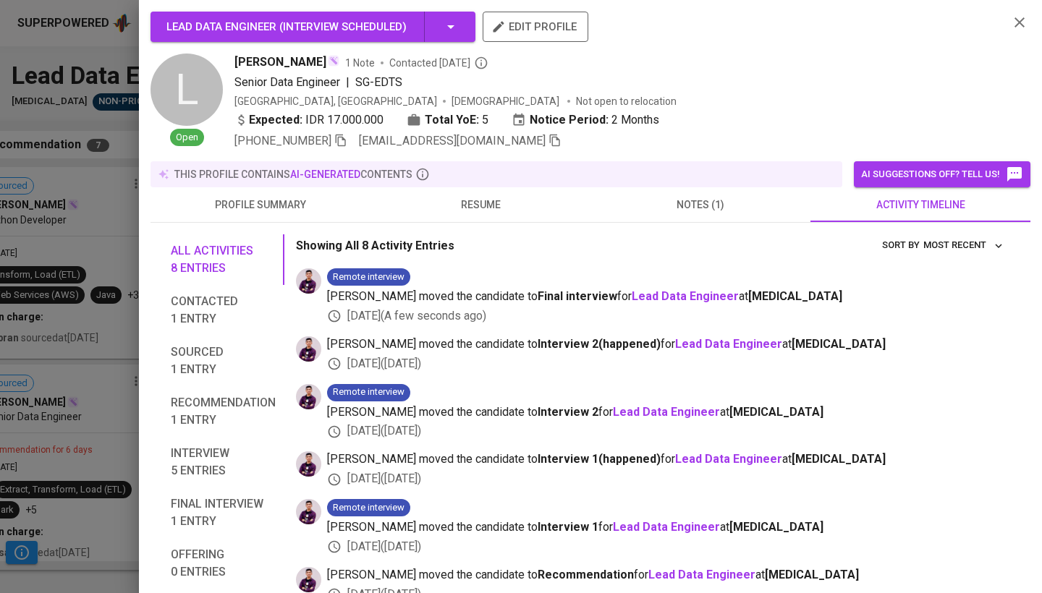
click at [1017, 15] on icon "button" at bounding box center [1019, 22] width 17 height 17
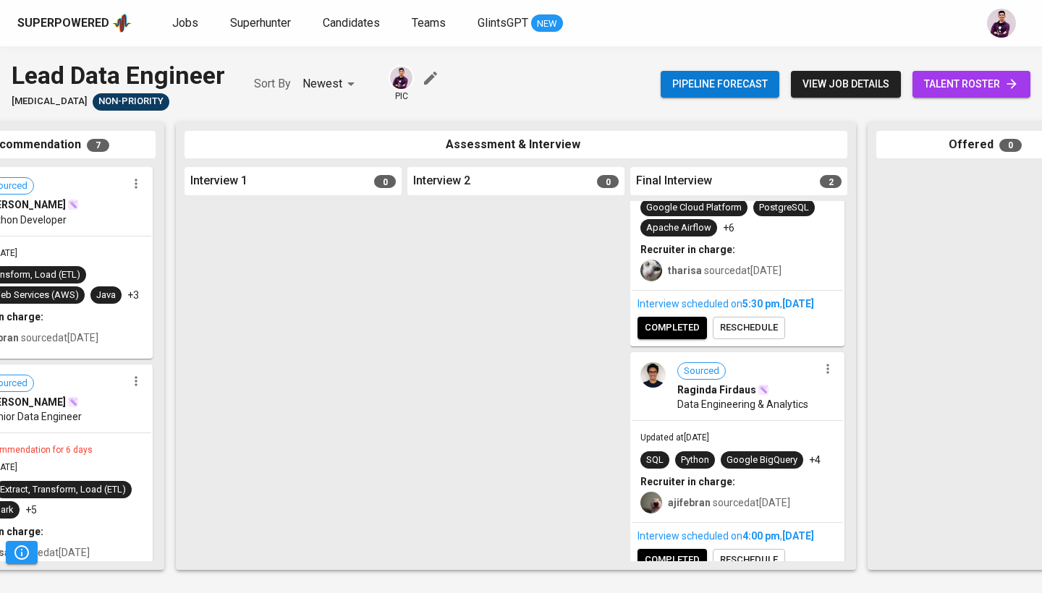
scroll to position [110, 0]
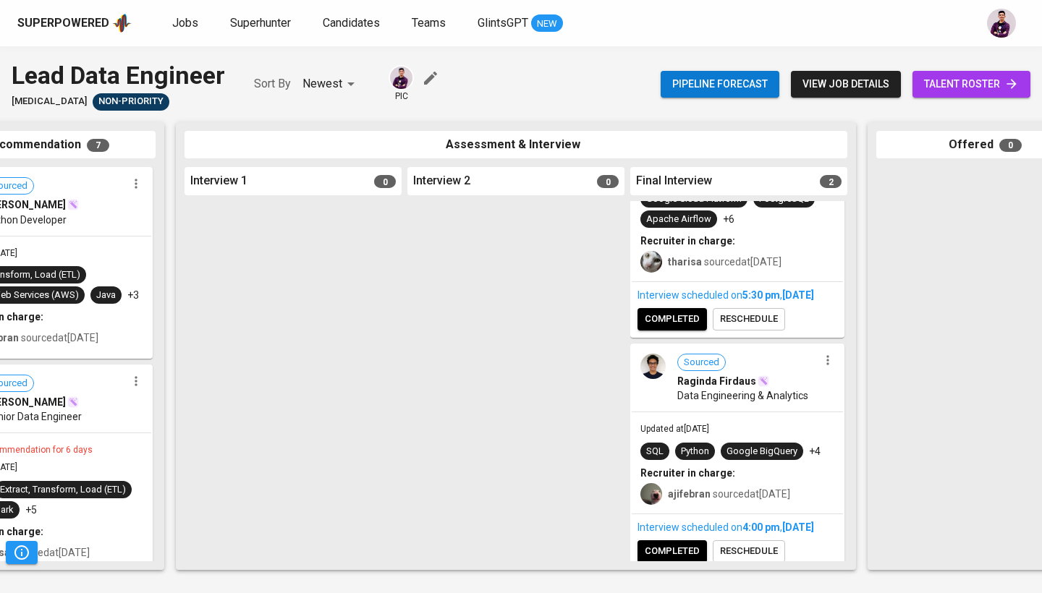
click at [670, 386] on div "Sourced Raginda Firdaus Data Engineering & Analytics" at bounding box center [737, 378] width 211 height 67
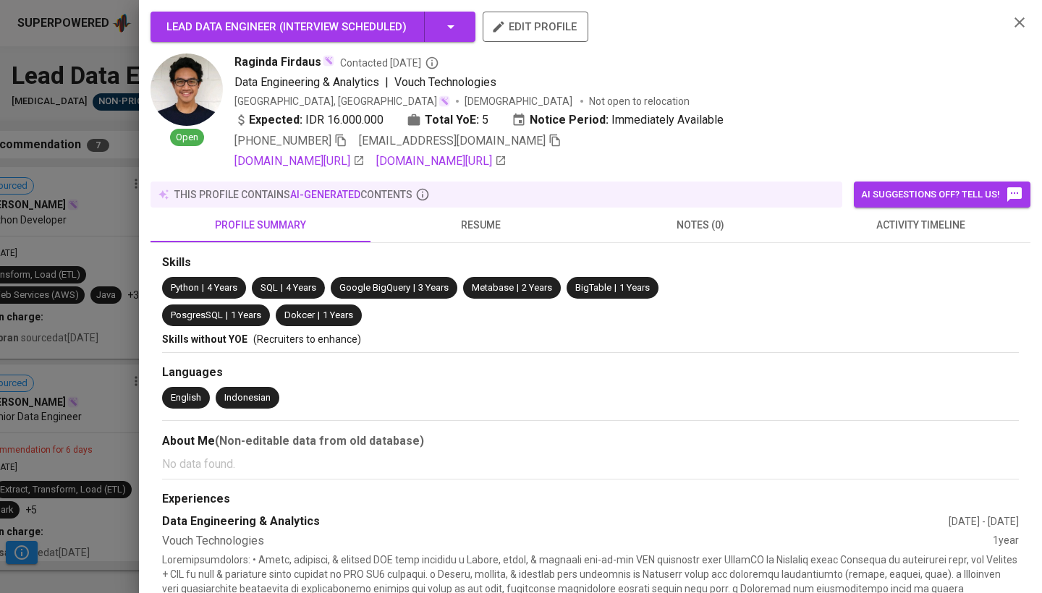
click at [924, 227] on span "activity timeline" at bounding box center [920, 225] width 203 height 18
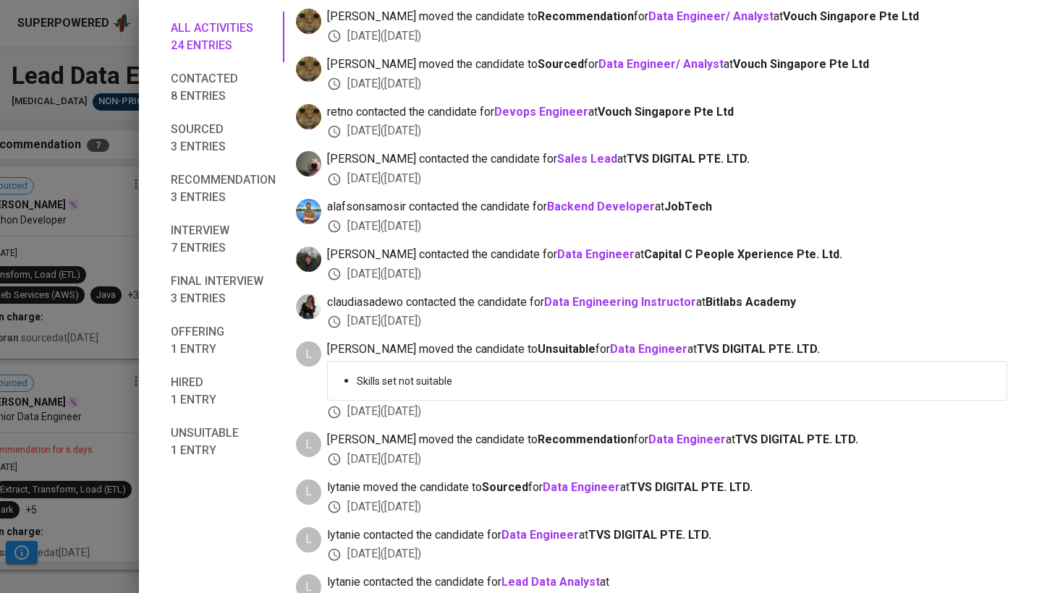
scroll to position [931, 0]
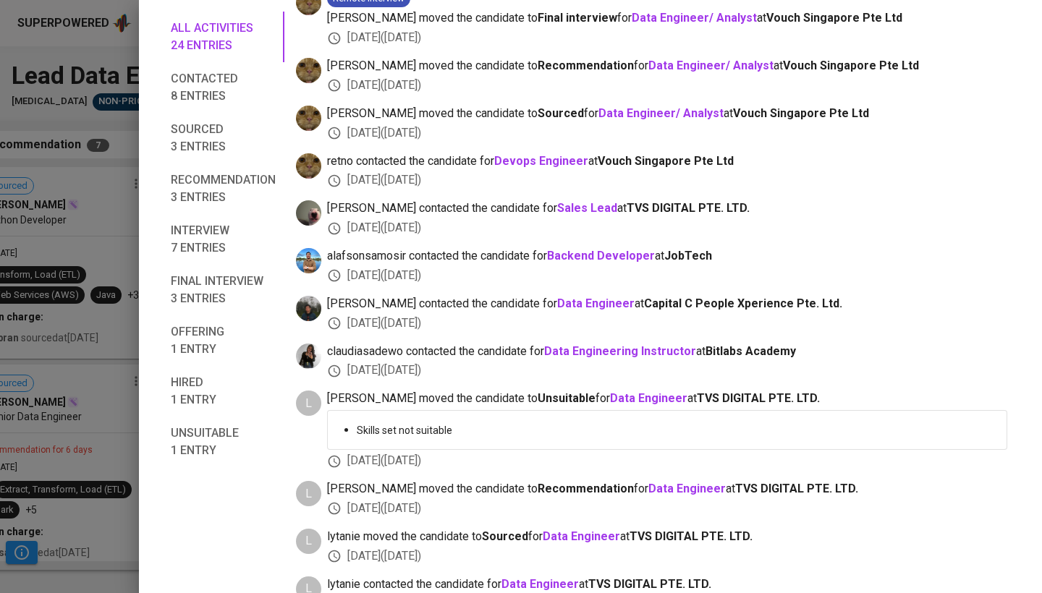
click at [209, 402] on span "Hired 1 entry" at bounding box center [223, 391] width 105 height 35
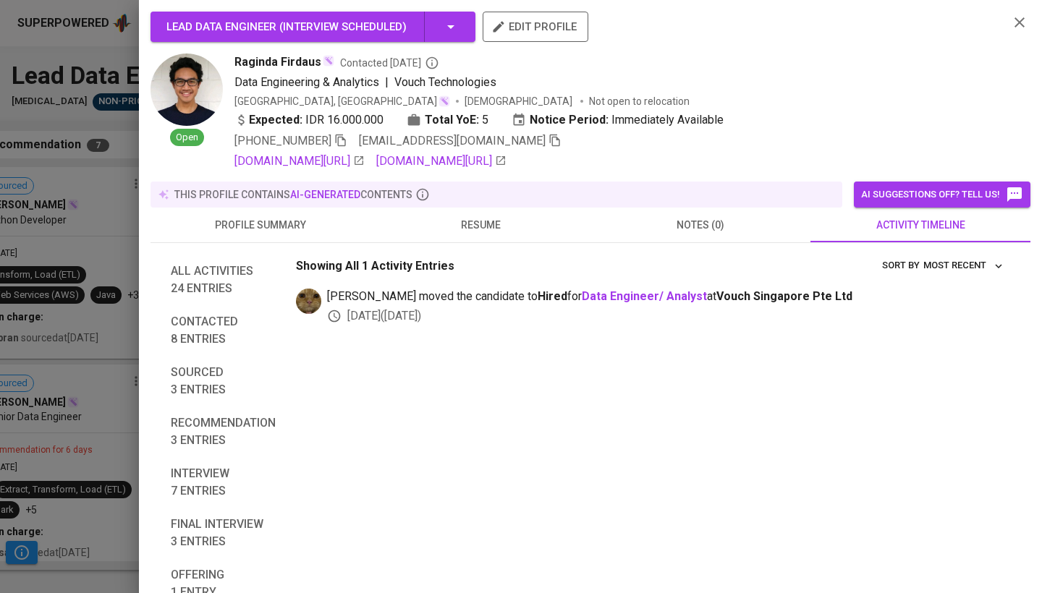
scroll to position [0, 0]
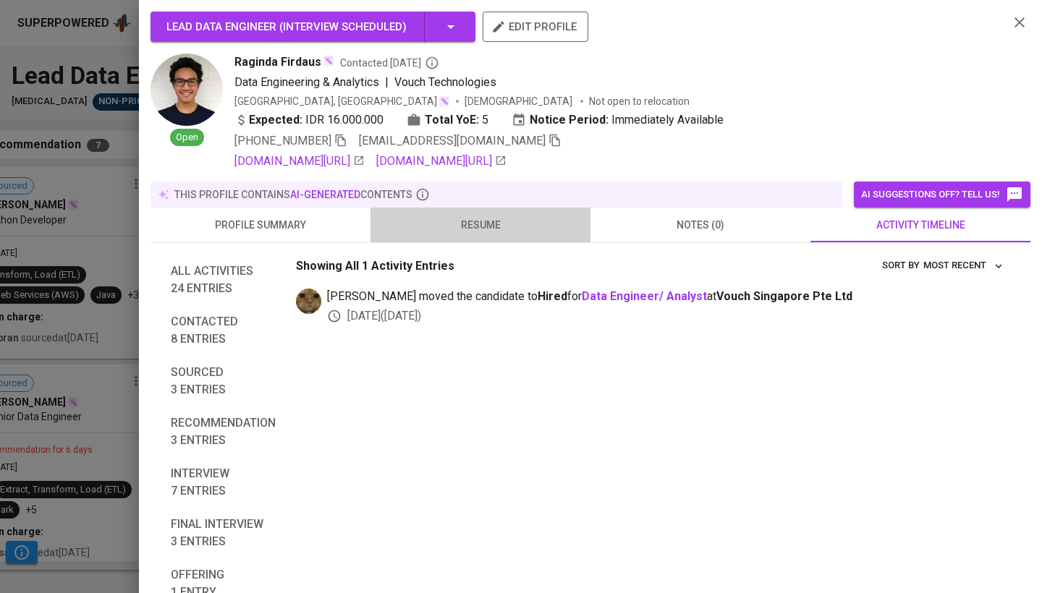
click at [489, 224] on span "resume" at bounding box center [480, 225] width 203 height 18
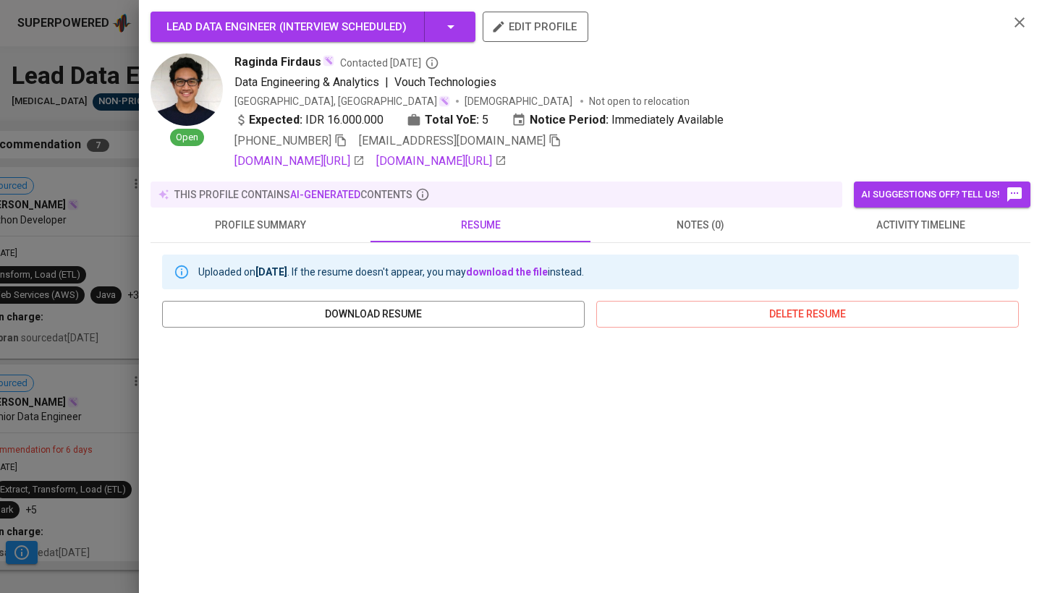
click at [1019, 15] on icon "button" at bounding box center [1019, 22] width 17 height 17
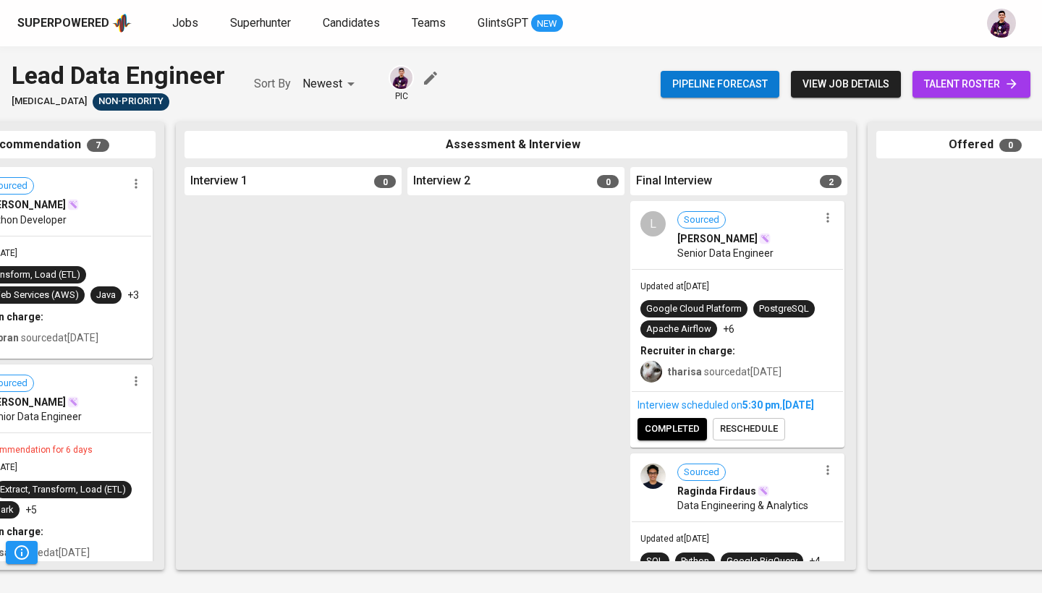
click at [659, 244] on div "L Sourced [PERSON_NAME] Senior Data Engineer" at bounding box center [737, 236] width 211 height 67
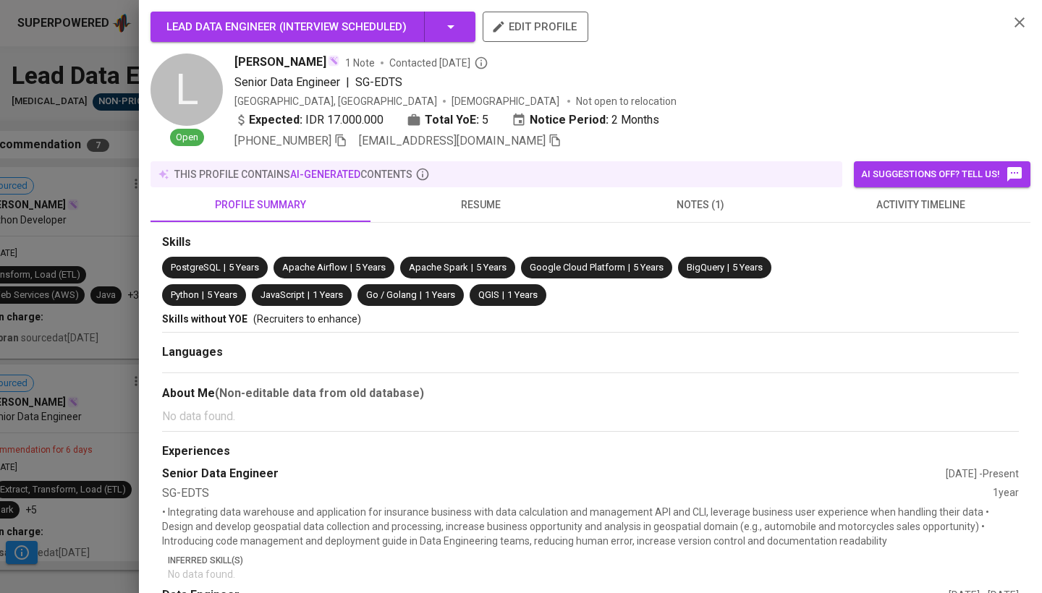
click at [881, 208] on span "activity timeline" at bounding box center [920, 205] width 203 height 18
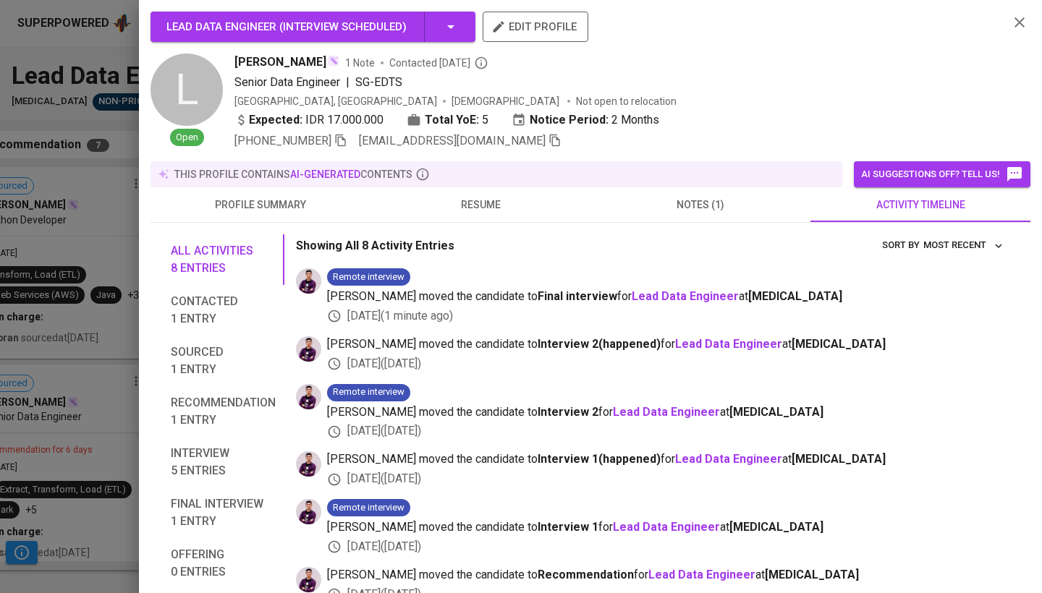
click at [1008, 36] on div "Lead Data Engineer ( Interview scheduled ) edit profile L Open [PERSON_NAME] 1 …" at bounding box center [591, 81] width 880 height 138
click at [1021, 18] on icon "button" at bounding box center [1019, 22] width 17 height 17
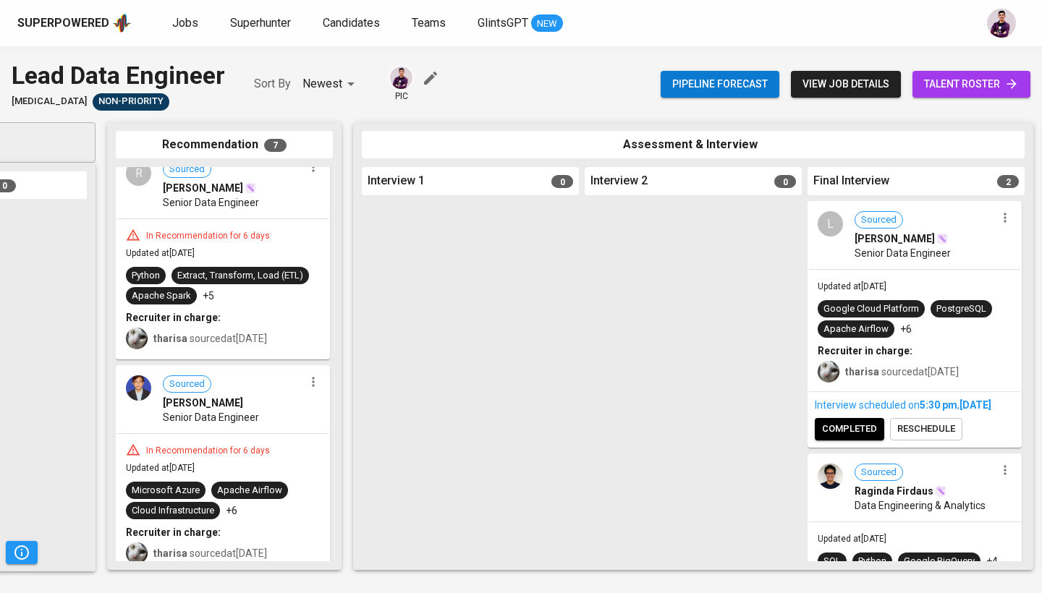
scroll to position [213, 0]
drag, startPoint x: 206, startPoint y: 269, endPoint x: 417, endPoint y: 318, distance: 216.1
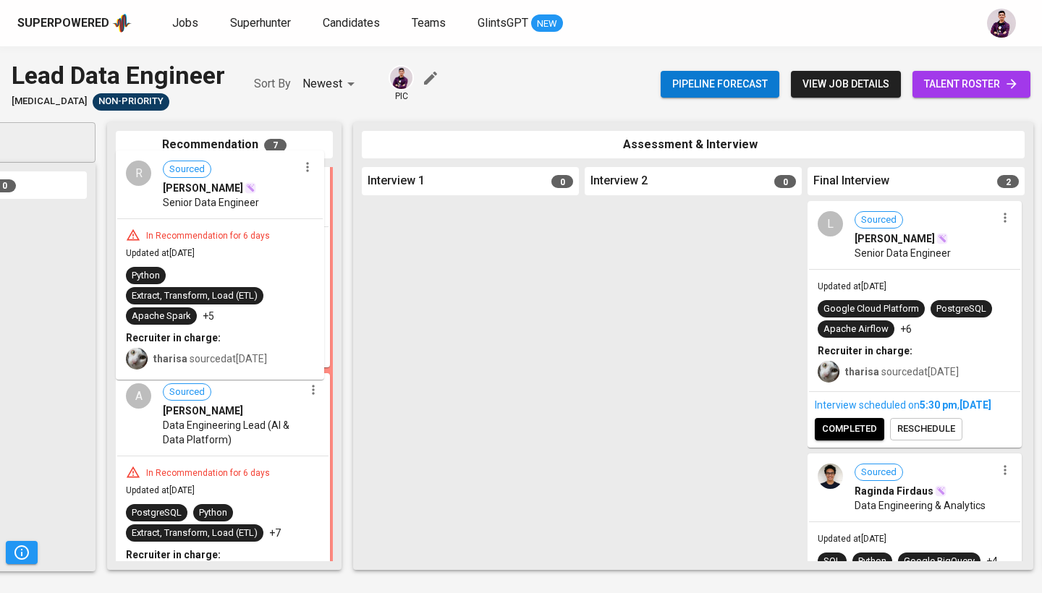
scroll to position [211, 0]
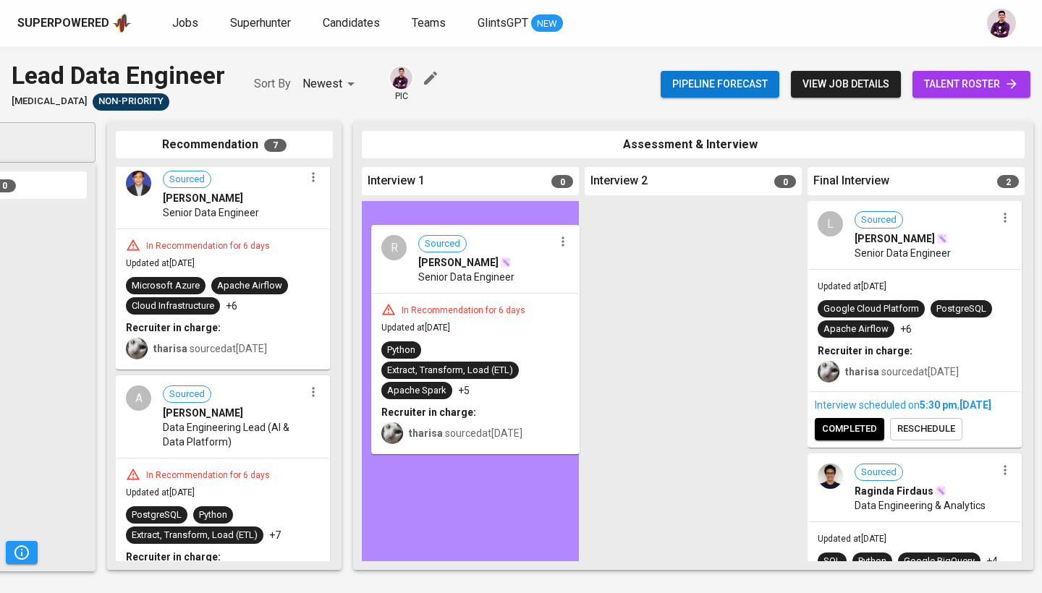
drag, startPoint x: 145, startPoint y: 200, endPoint x: 404, endPoint y: 274, distance: 269.6
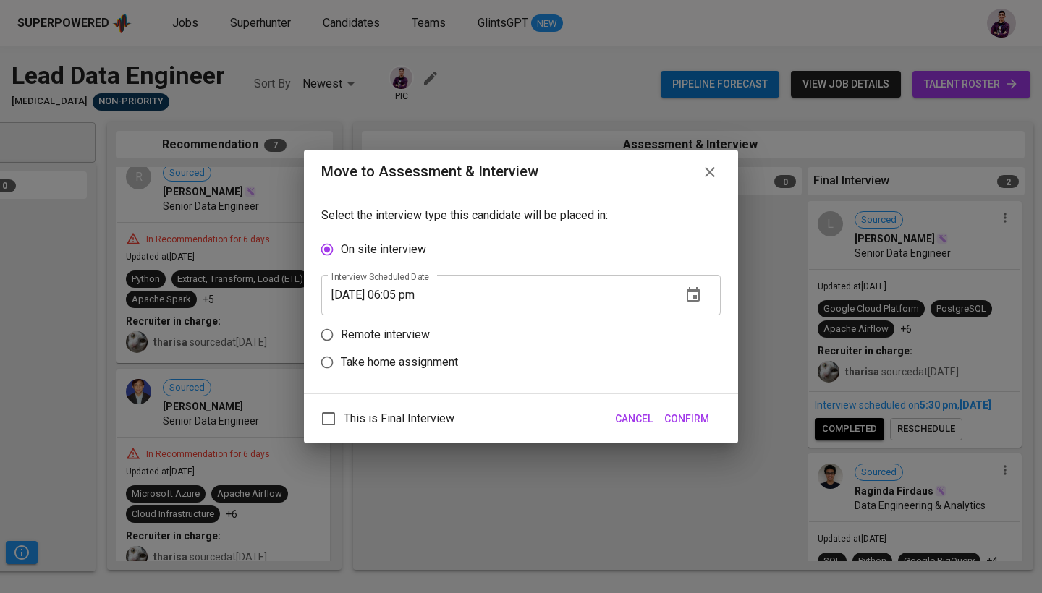
click at [413, 328] on p "Remote interview" at bounding box center [385, 334] width 89 height 17
click at [341, 328] on input "Remote interview" at bounding box center [327, 335] width 28 height 28
radio input "true"
click at [689, 318] on icon "button" at bounding box center [693, 322] width 13 height 14
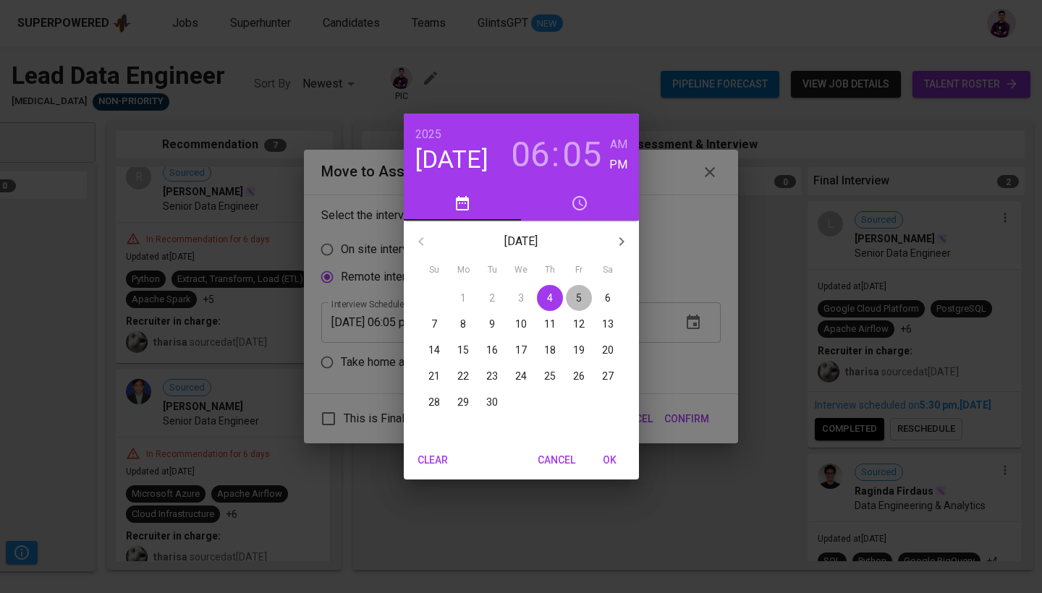
click at [567, 299] on span "5" at bounding box center [579, 298] width 26 height 14
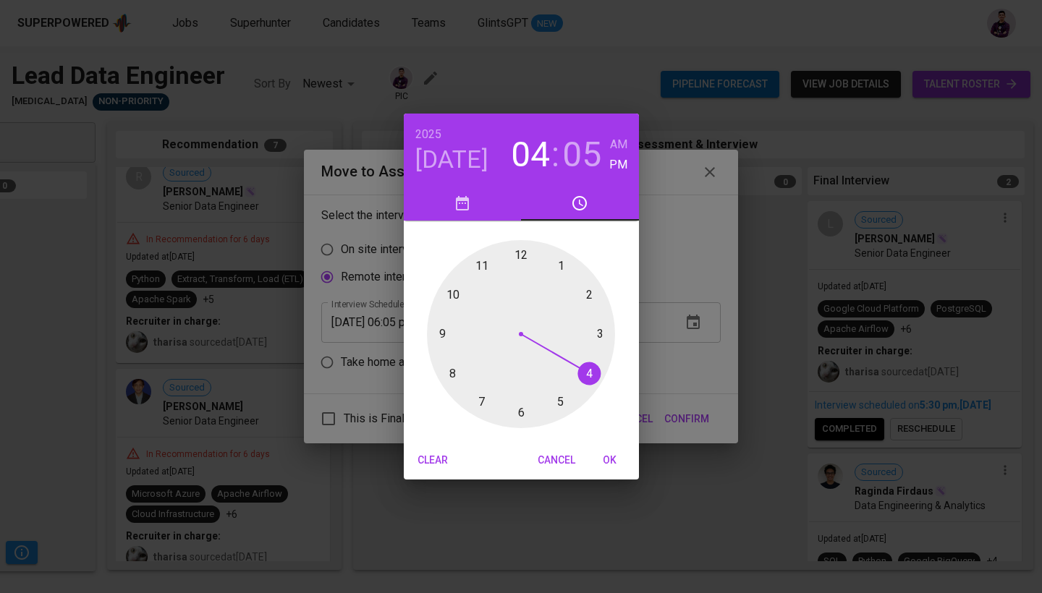
drag, startPoint x: 513, startPoint y: 418, endPoint x: 598, endPoint y: 370, distance: 97.6
click at [598, 370] on div at bounding box center [521, 334] width 188 height 188
drag, startPoint x: 560, startPoint y: 268, endPoint x: 520, endPoint y: 271, distance: 40.0
click at [520, 272] on div at bounding box center [521, 334] width 188 height 188
type input "[DATE] 04:00 pm"
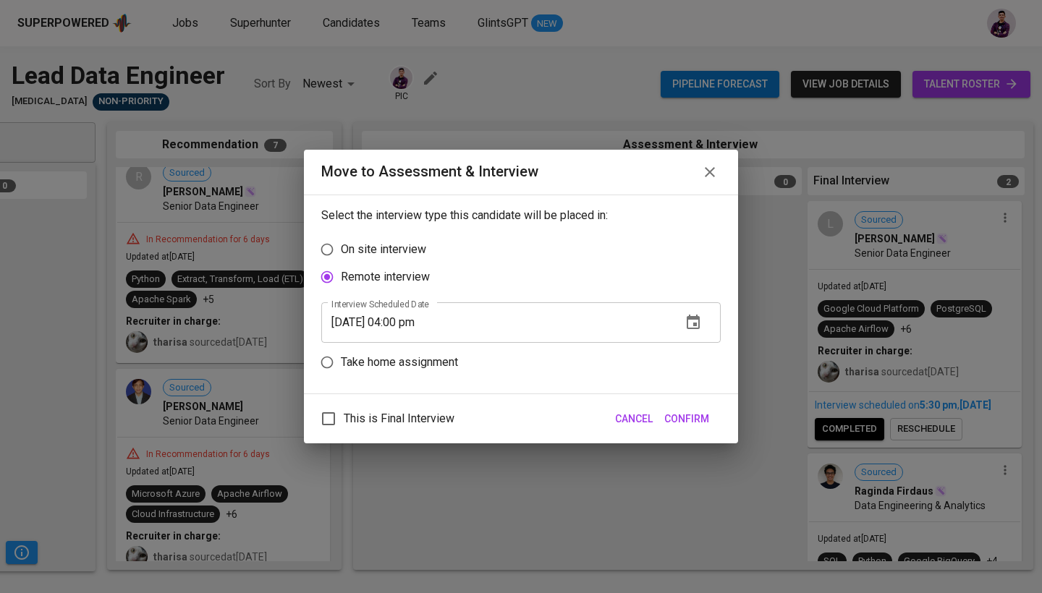
click at [705, 419] on span "Confirm" at bounding box center [686, 419] width 45 height 18
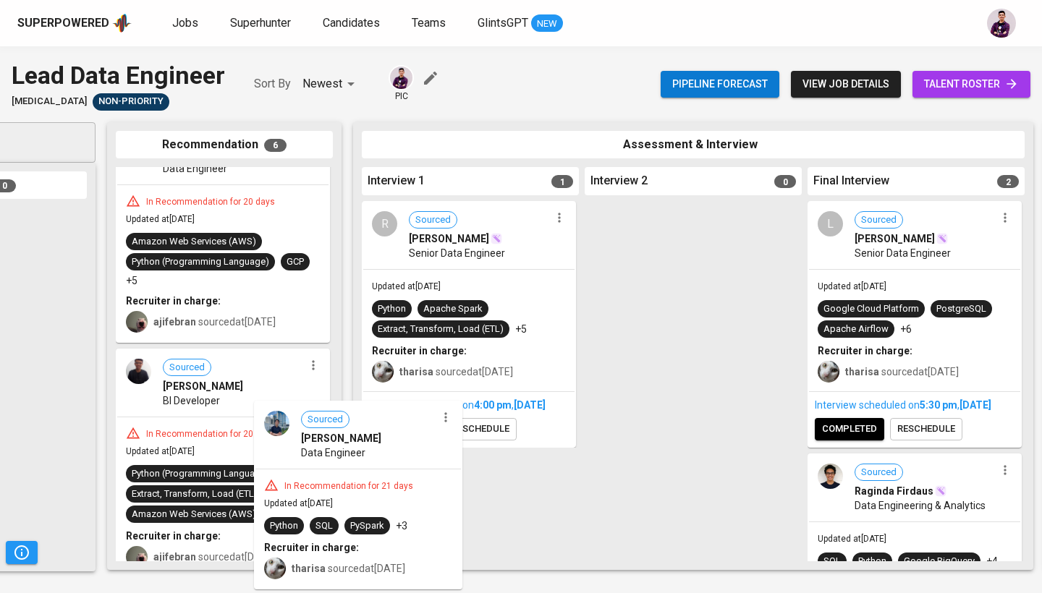
scroll to position [505, 0]
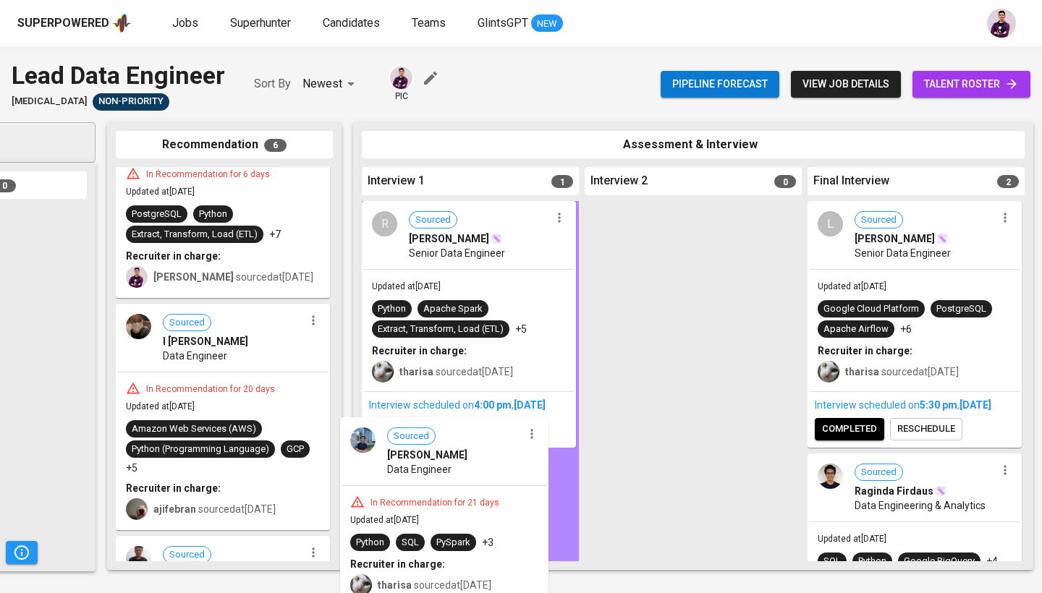
drag, startPoint x: 186, startPoint y: 443, endPoint x: 426, endPoint y: 488, distance: 244.4
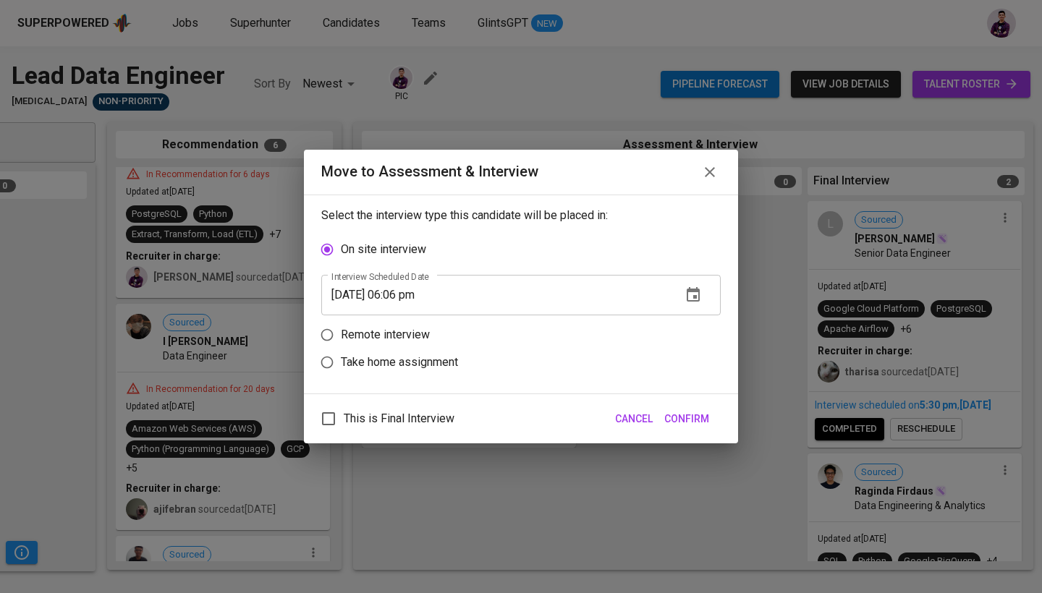
click at [397, 334] on p "Remote interview" at bounding box center [385, 334] width 89 height 17
click at [341, 334] on input "Remote interview" at bounding box center [327, 335] width 28 height 28
radio input "true"
click at [700, 323] on icon "button" at bounding box center [693, 322] width 13 height 14
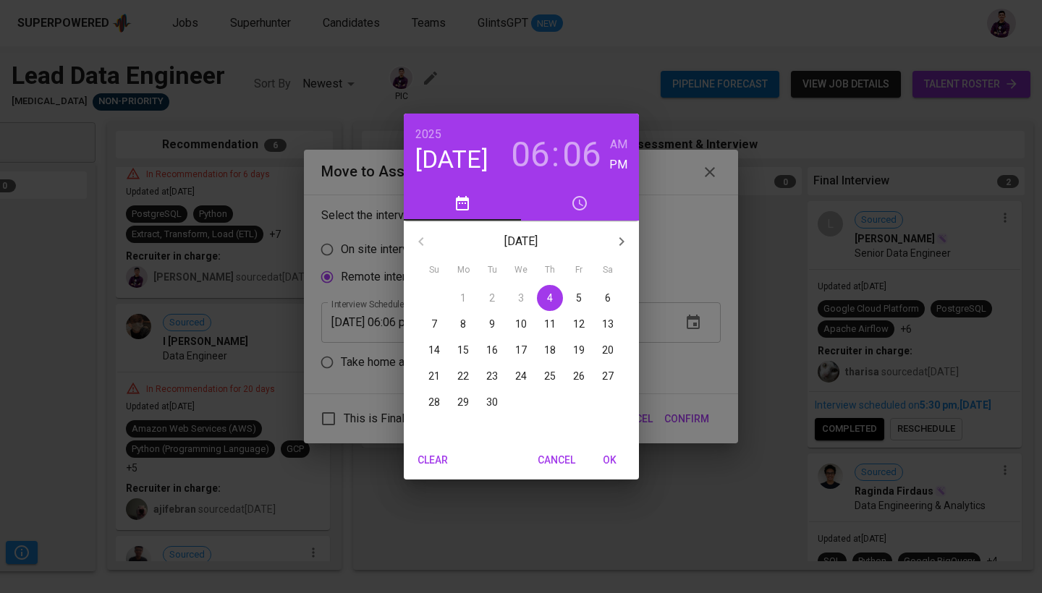
click at [451, 326] on span "8" at bounding box center [463, 324] width 26 height 14
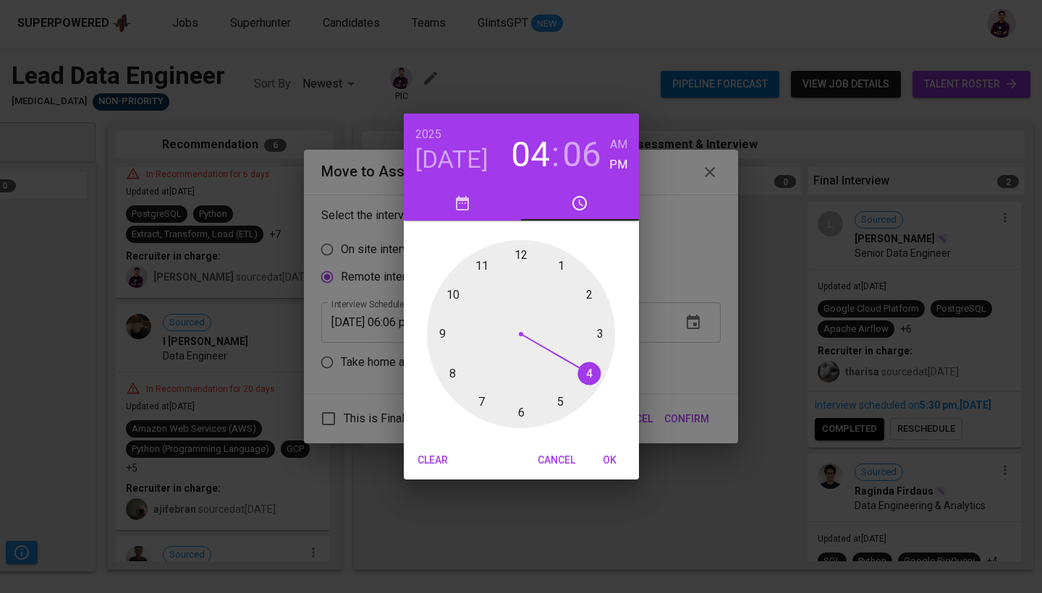
drag, startPoint x: 528, startPoint y: 414, endPoint x: 601, endPoint y: 399, distance: 73.9
click at [601, 399] on div at bounding box center [521, 334] width 188 height 188
drag, startPoint x: 567, startPoint y: 269, endPoint x: 523, endPoint y: 410, distance: 148.1
click at [523, 410] on div at bounding box center [521, 334] width 188 height 188
type input "[DATE] 04:30 pm"
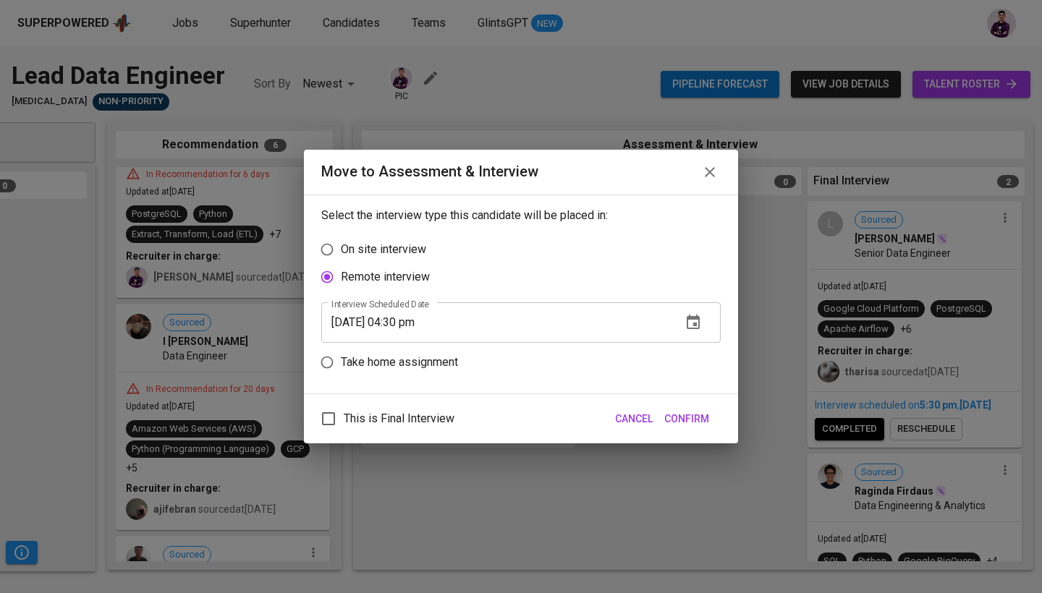
click at [700, 411] on span "Confirm" at bounding box center [686, 419] width 45 height 18
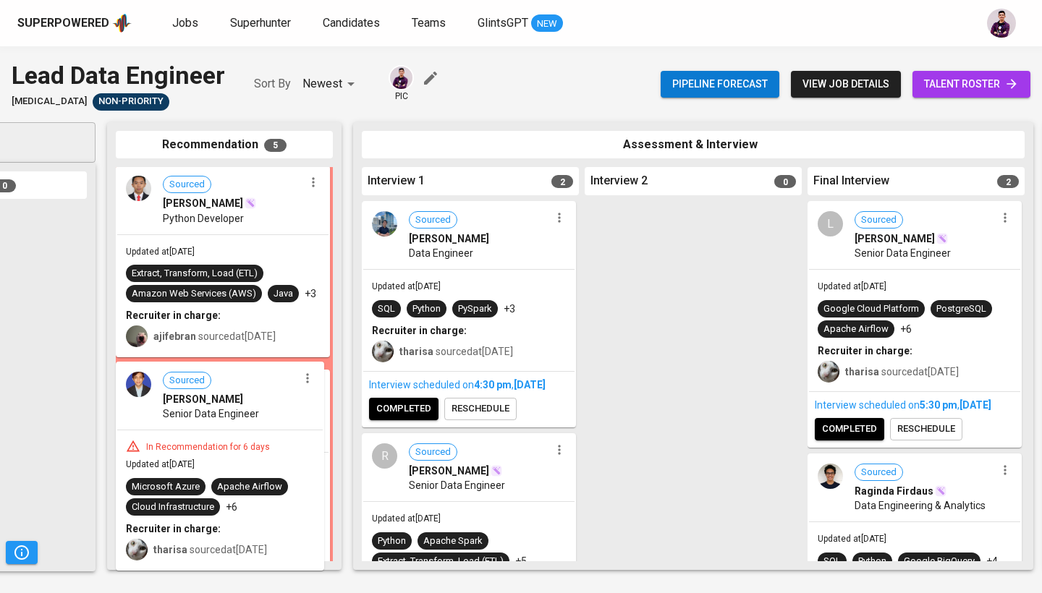
scroll to position [2, 0]
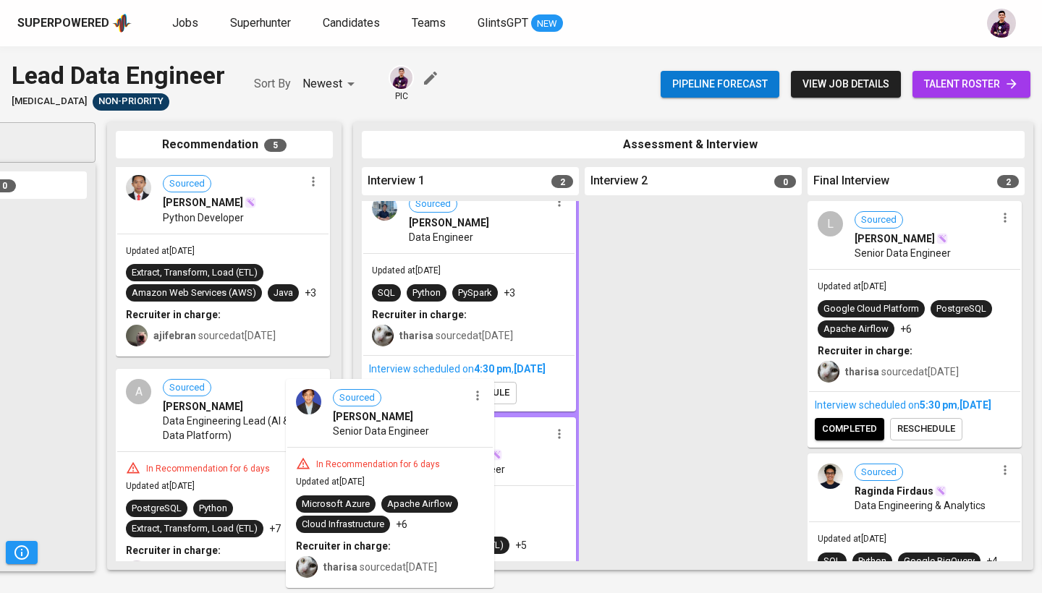
drag, startPoint x: 166, startPoint y: 412, endPoint x: 386, endPoint y: 429, distance: 220.7
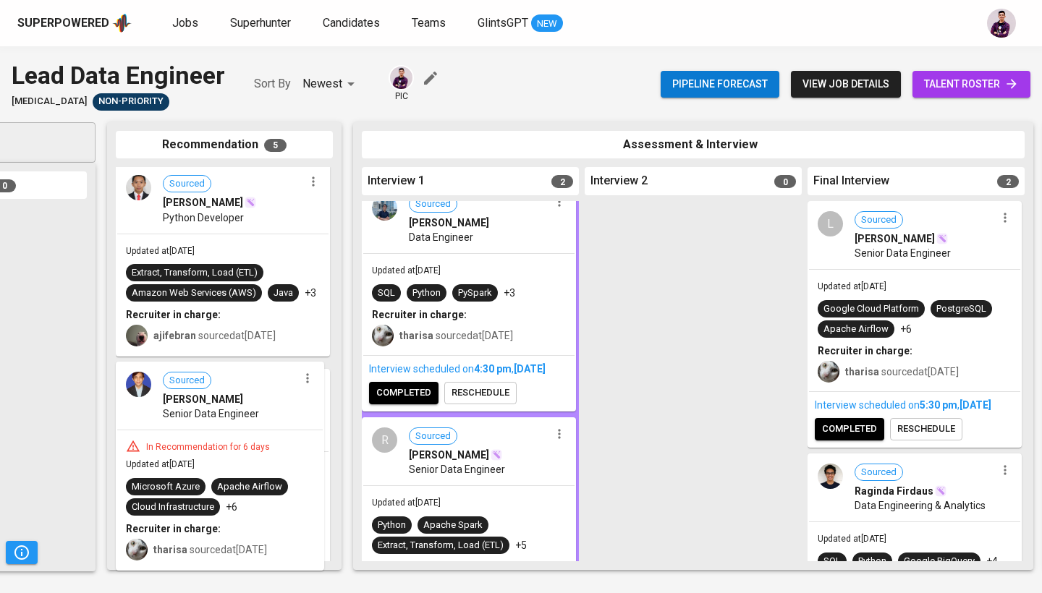
scroll to position [17, 0]
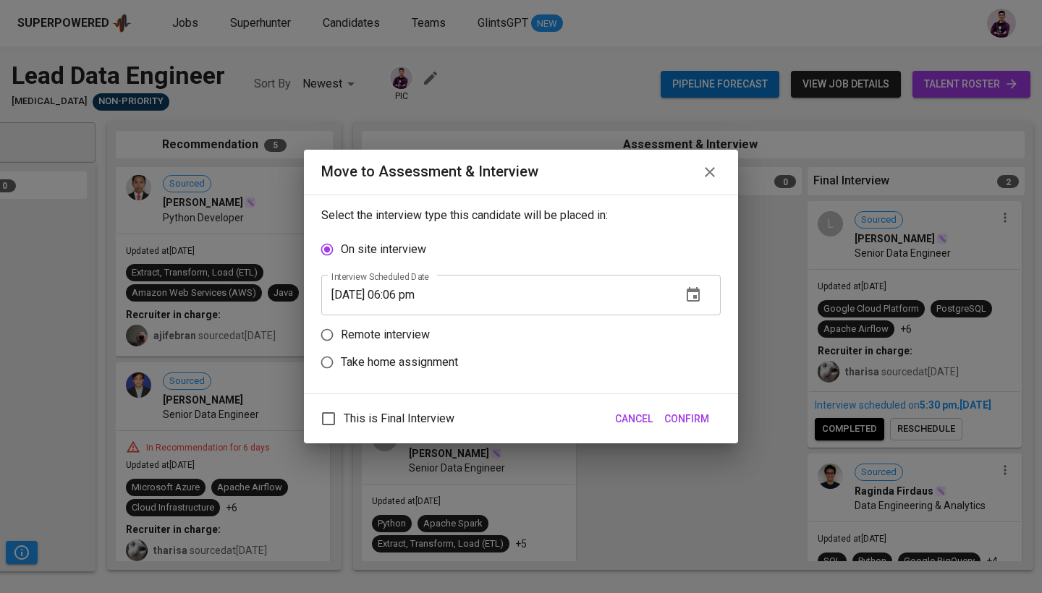
click at [401, 332] on p "Remote interview" at bounding box center [385, 334] width 89 height 17
click at [341, 332] on input "Remote interview" at bounding box center [327, 335] width 28 height 28
radio input "true"
click at [697, 324] on icon "button" at bounding box center [693, 322] width 13 height 14
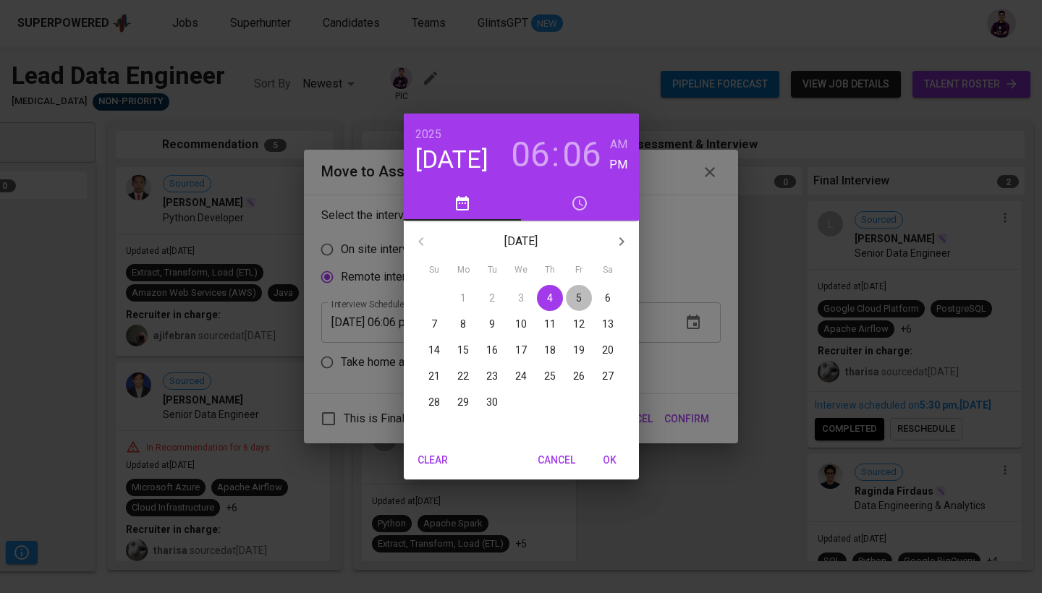
click at [572, 287] on button "5" at bounding box center [579, 298] width 26 height 26
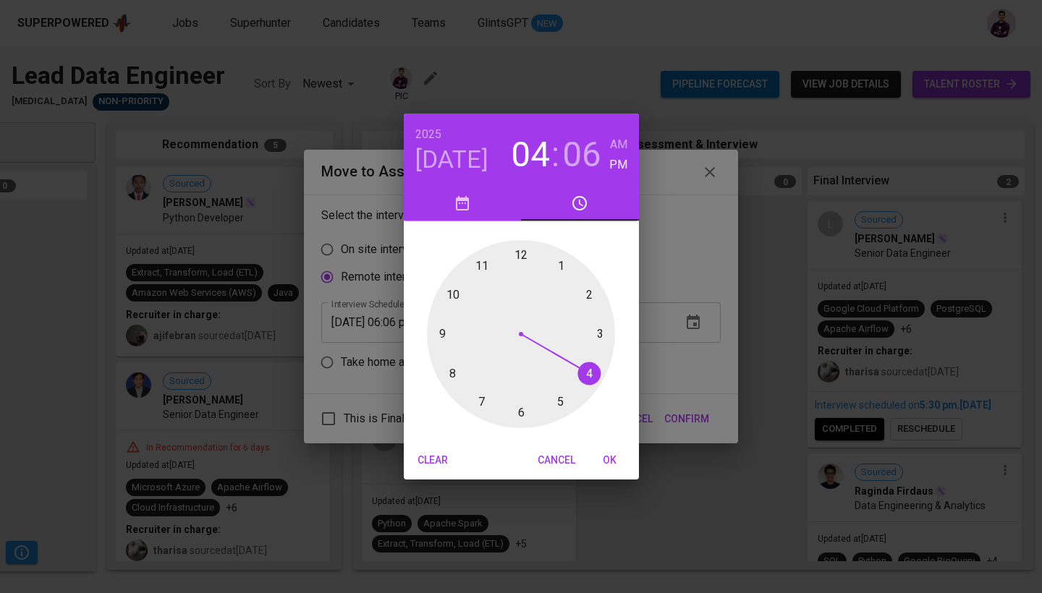
drag, startPoint x: 522, startPoint y: 420, endPoint x: 591, endPoint y: 397, distance: 72.5
click at [591, 397] on div at bounding box center [521, 334] width 188 height 188
drag, startPoint x: 566, startPoint y: 277, endPoint x: 517, endPoint y: 271, distance: 48.9
click at [517, 271] on div at bounding box center [521, 334] width 188 height 188
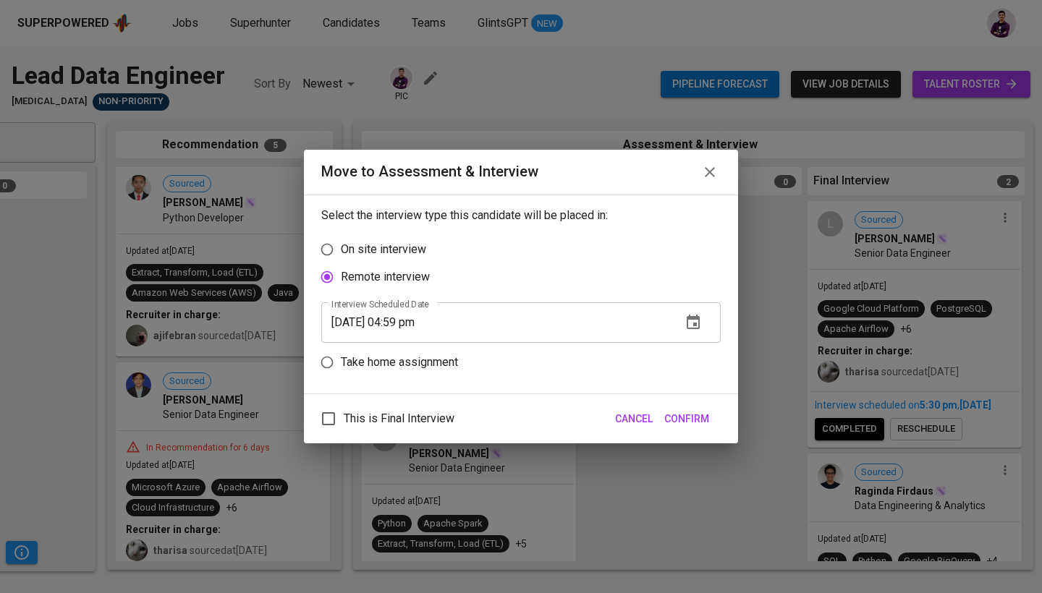
click at [421, 320] on input "[DATE] 04:59 pm" at bounding box center [495, 323] width 349 height 41
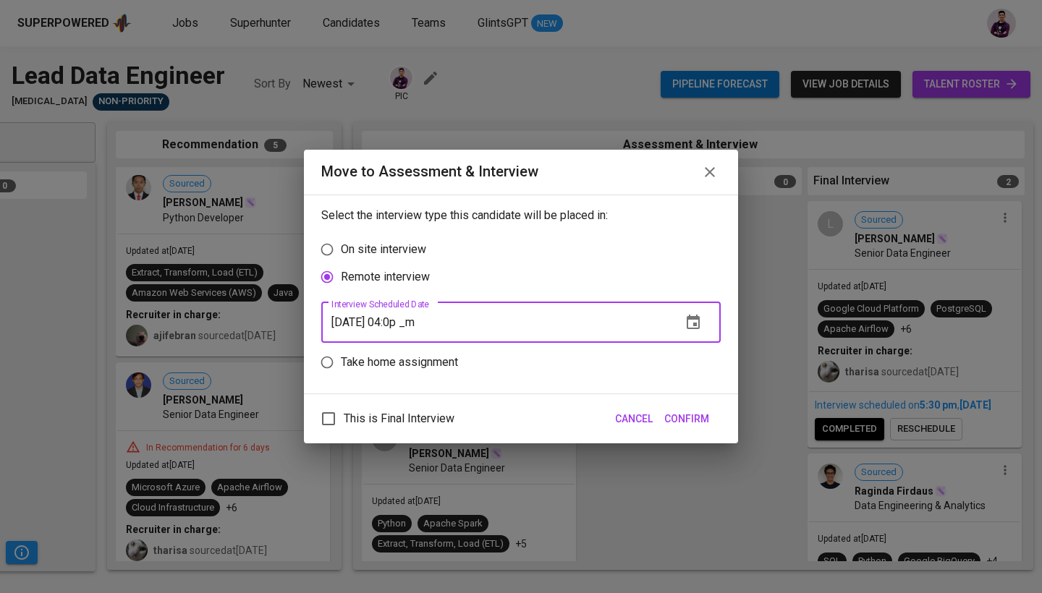
type input "[DATE] 04:00 pm"
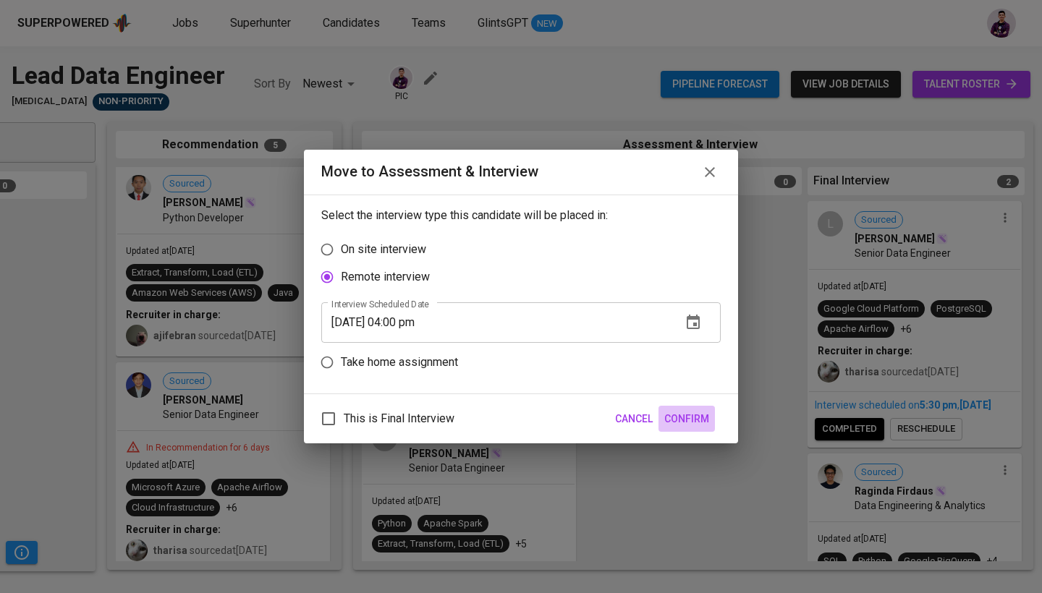
click at [690, 409] on button "Confirm" at bounding box center [687, 419] width 56 height 27
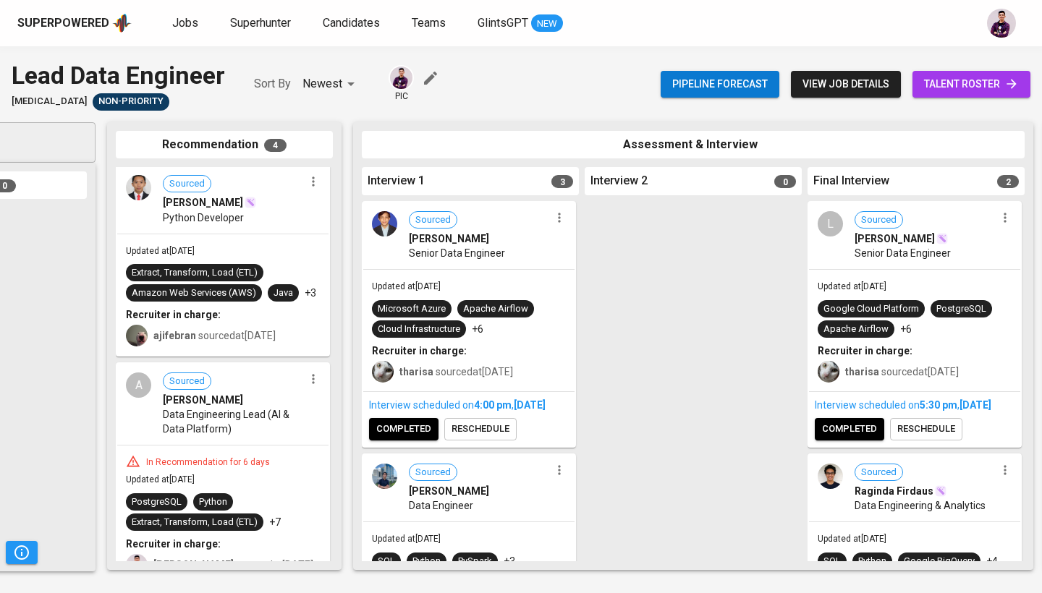
scroll to position [0, 0]
click at [174, 12] on div "Superpowered Jobs Superhunter Candidates Teams GlintsGPT NEW" at bounding box center [521, 23] width 1042 height 46
click at [175, 22] on span "Jobs" at bounding box center [185, 23] width 26 height 14
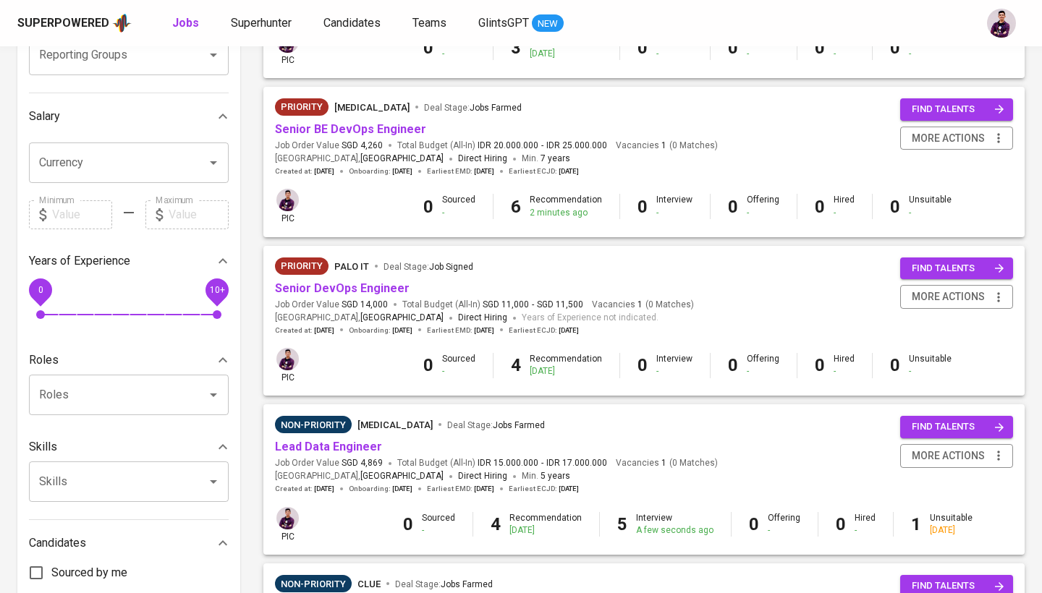
scroll to position [286, 0]
